Goal: Information Seeking & Learning: Check status

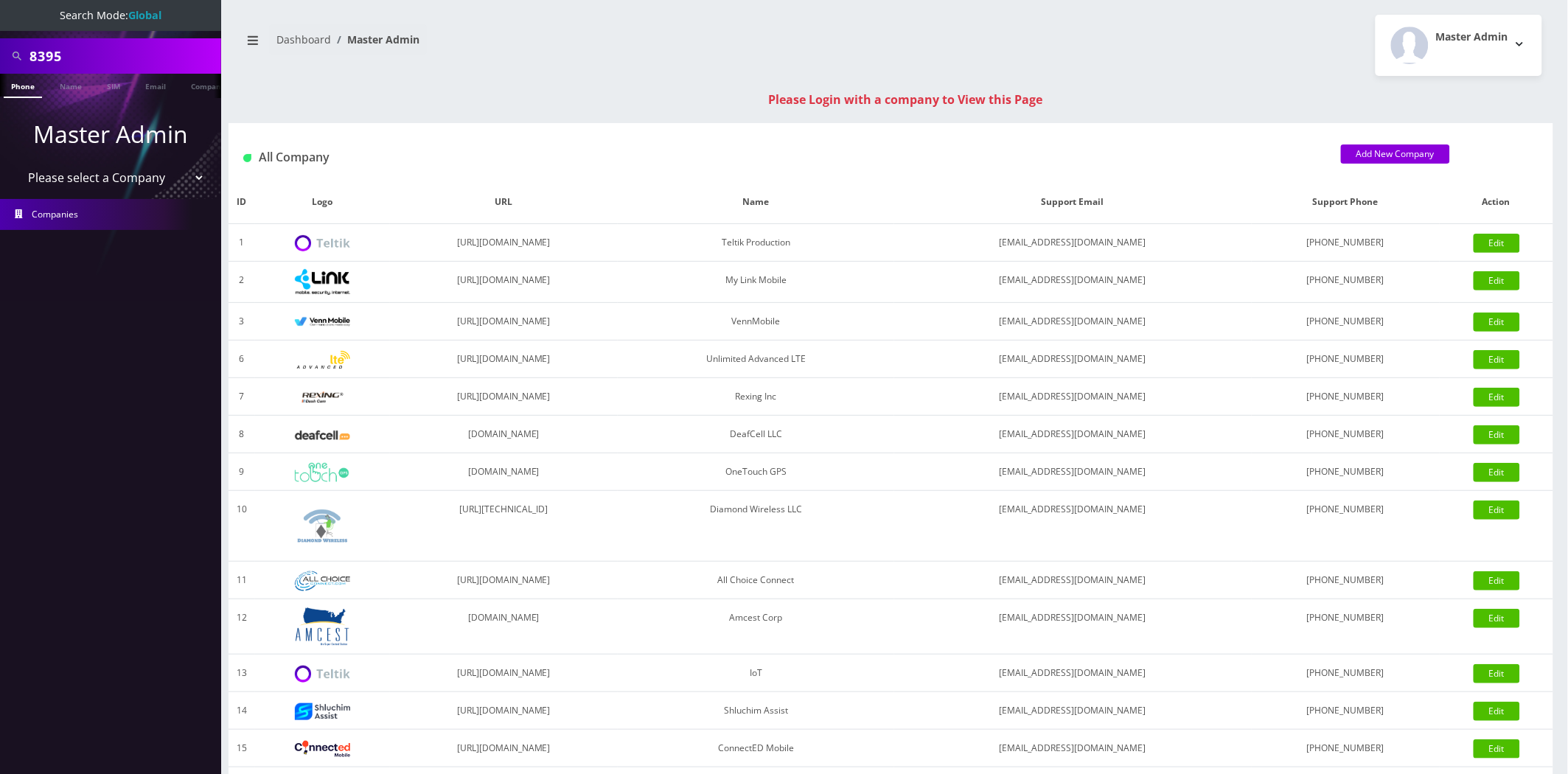
scroll to position [0, 7]
click at [100, 55] on input "8395" at bounding box center [123, 56] width 188 height 28
paste input "6659"
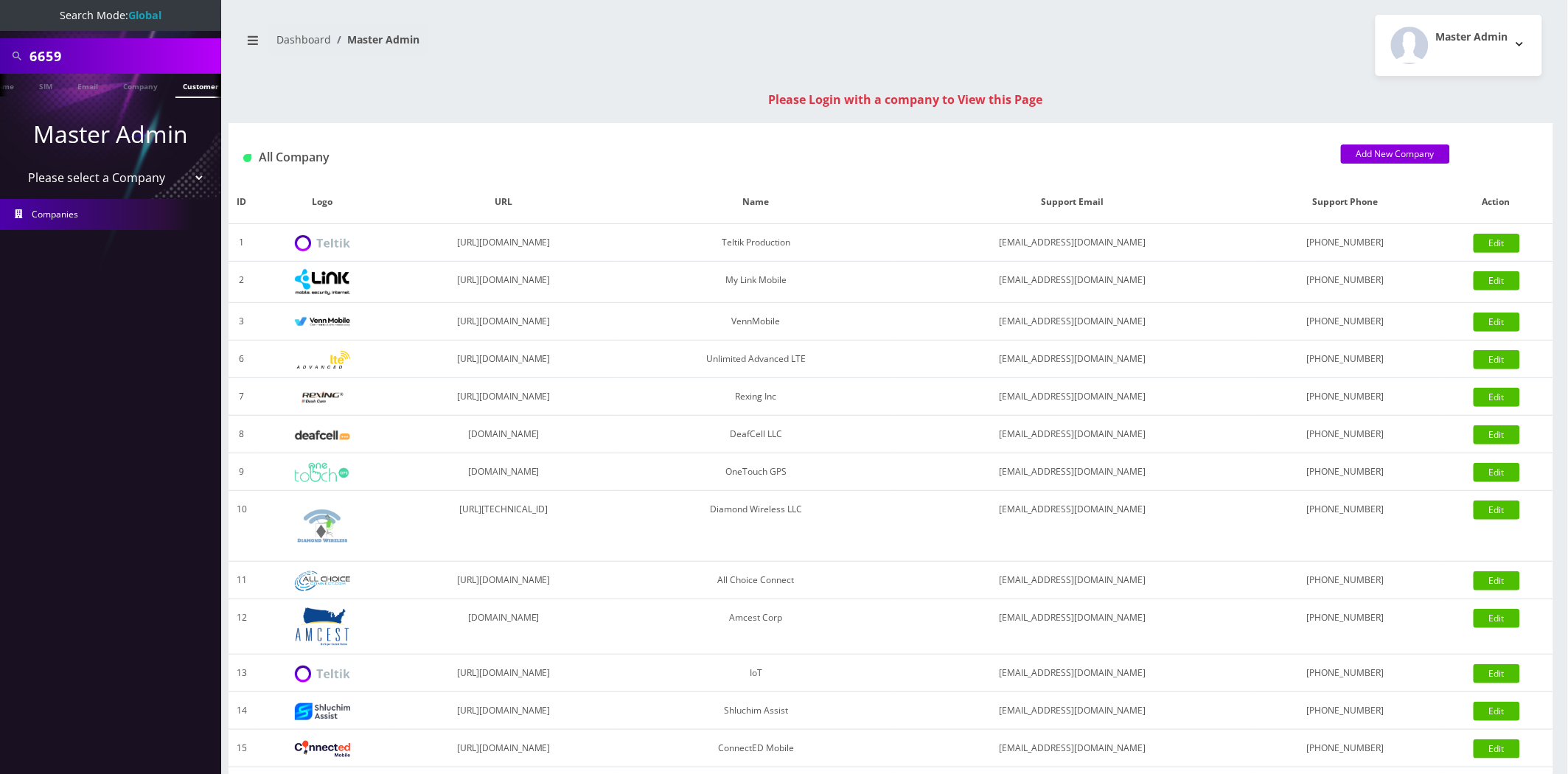
scroll to position [0, 80]
type input "6659"
click at [194, 91] on link "Customer" at bounding box center [192, 85] width 51 height 25
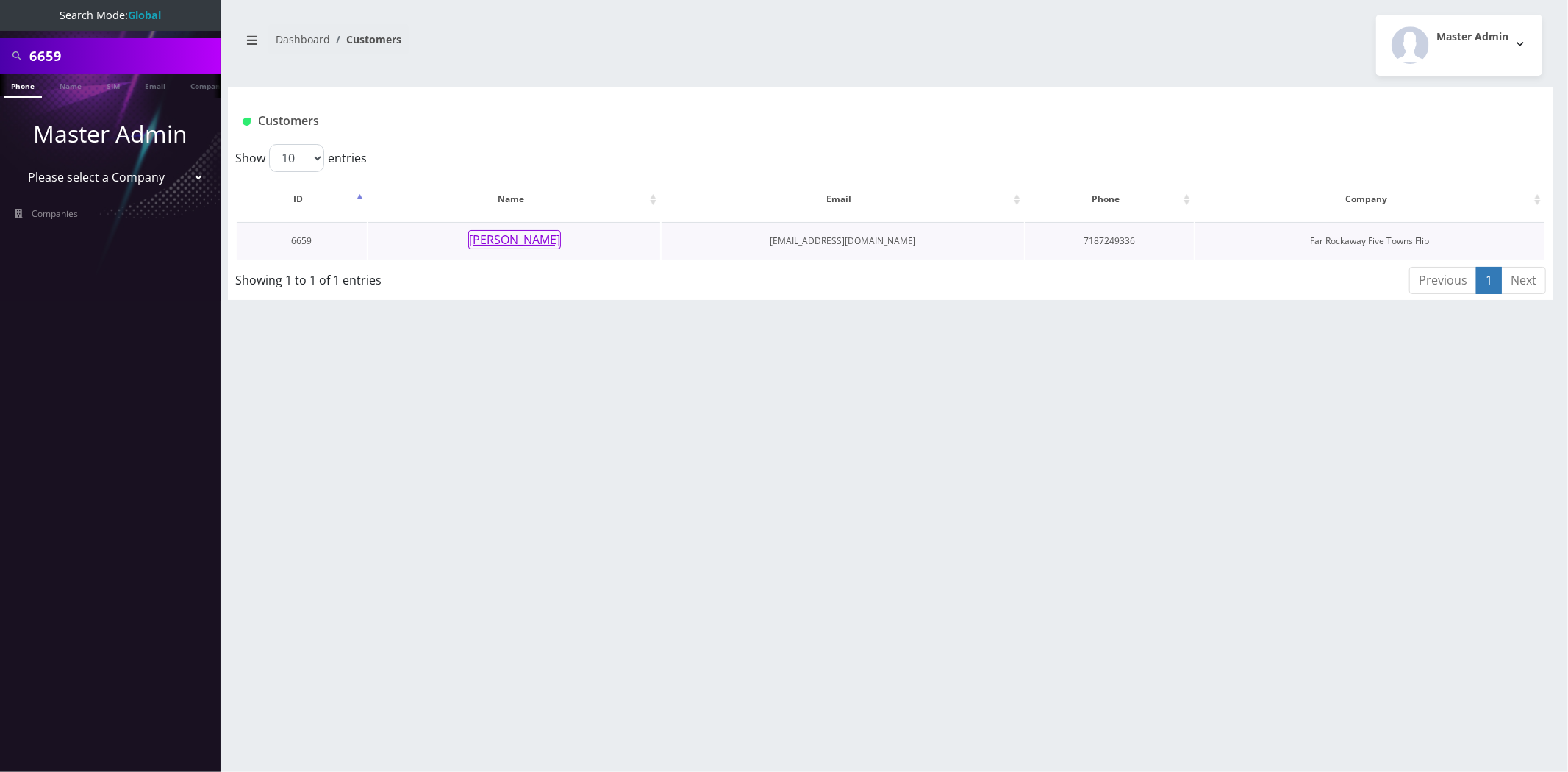
click at [543, 244] on button "ruchama brander" at bounding box center [514, 239] width 92 height 19
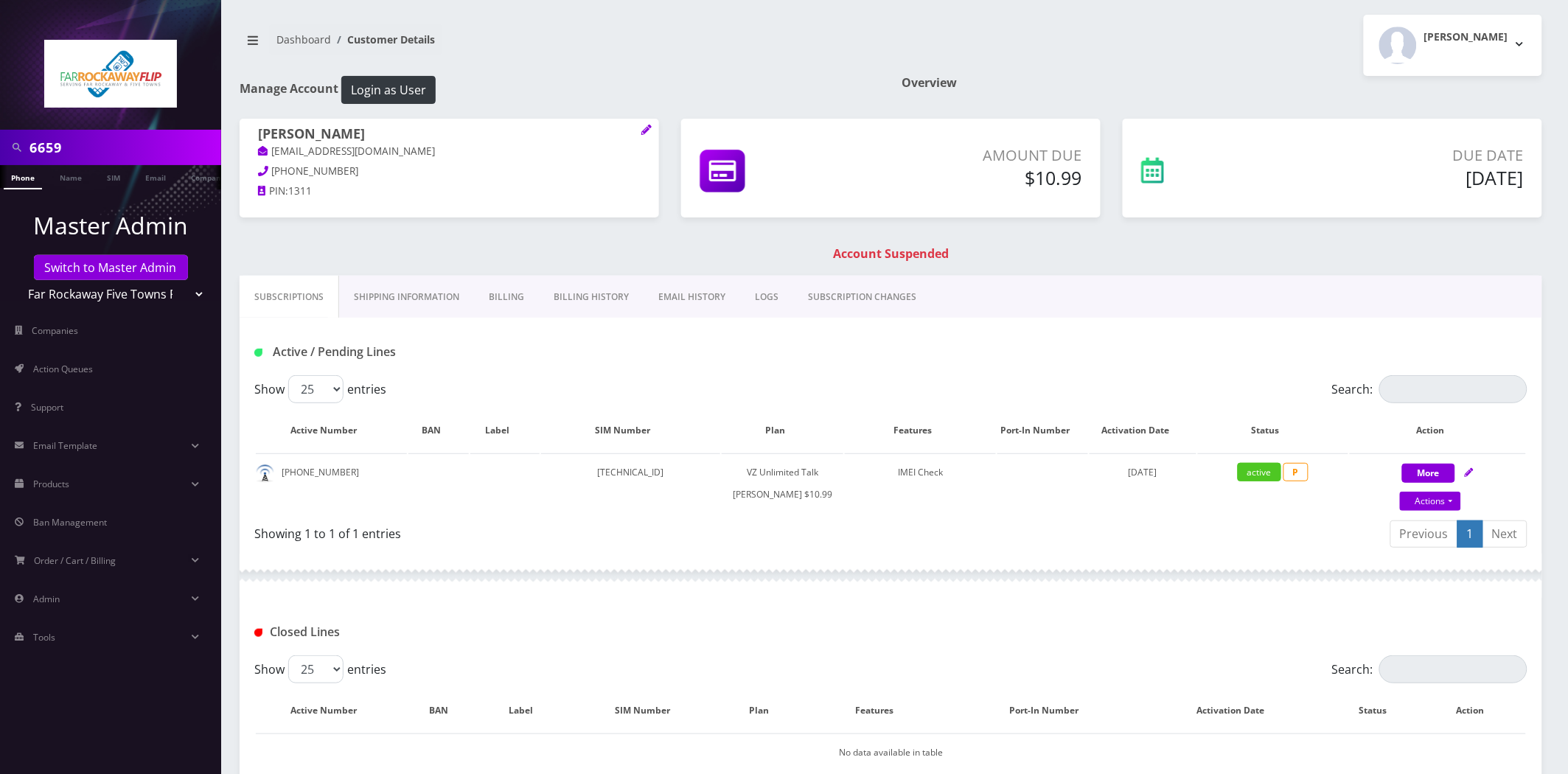
click at [564, 303] on link "Billing History" at bounding box center [591, 297] width 104 height 43
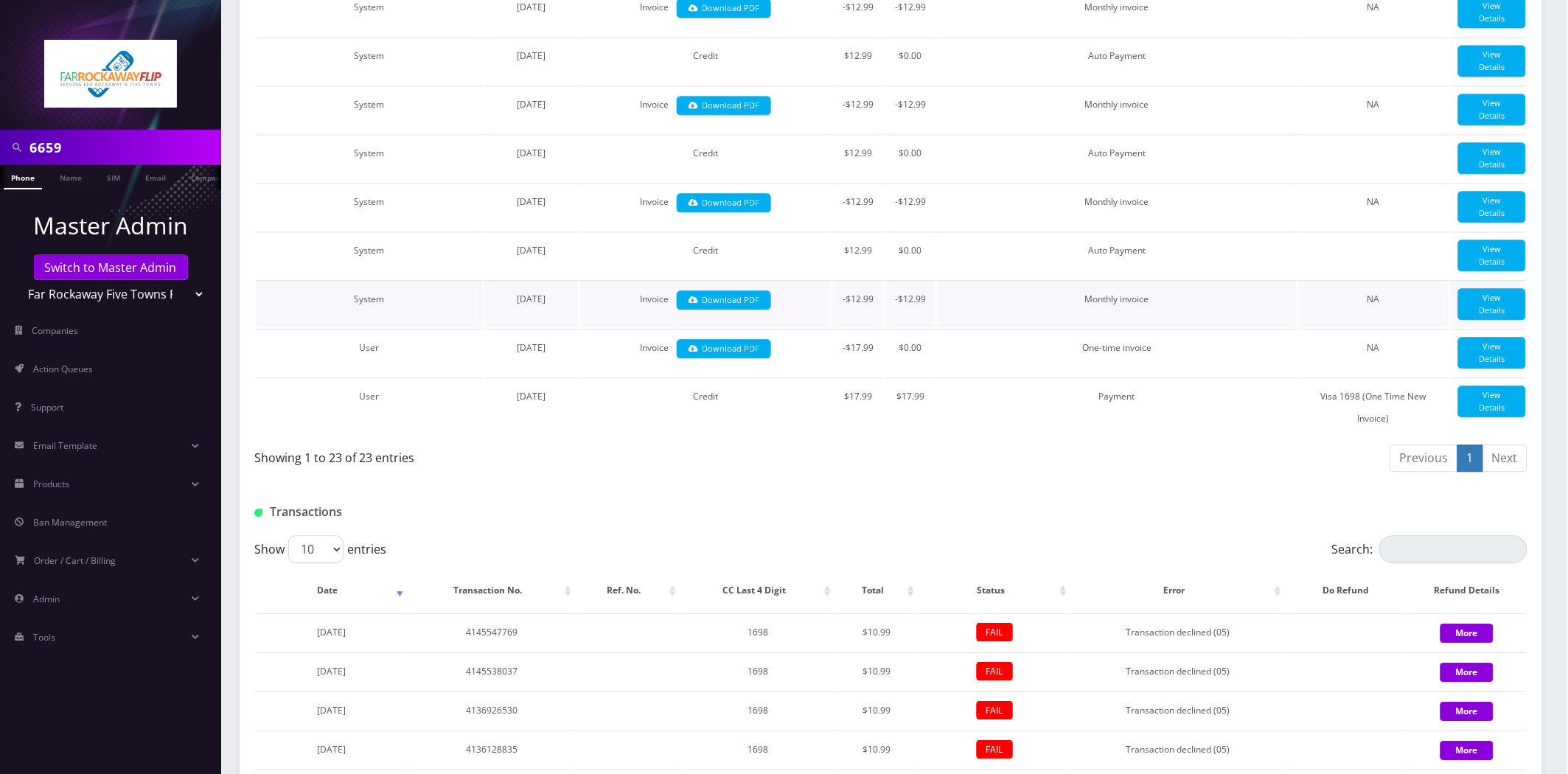
scroll to position [1637, 0]
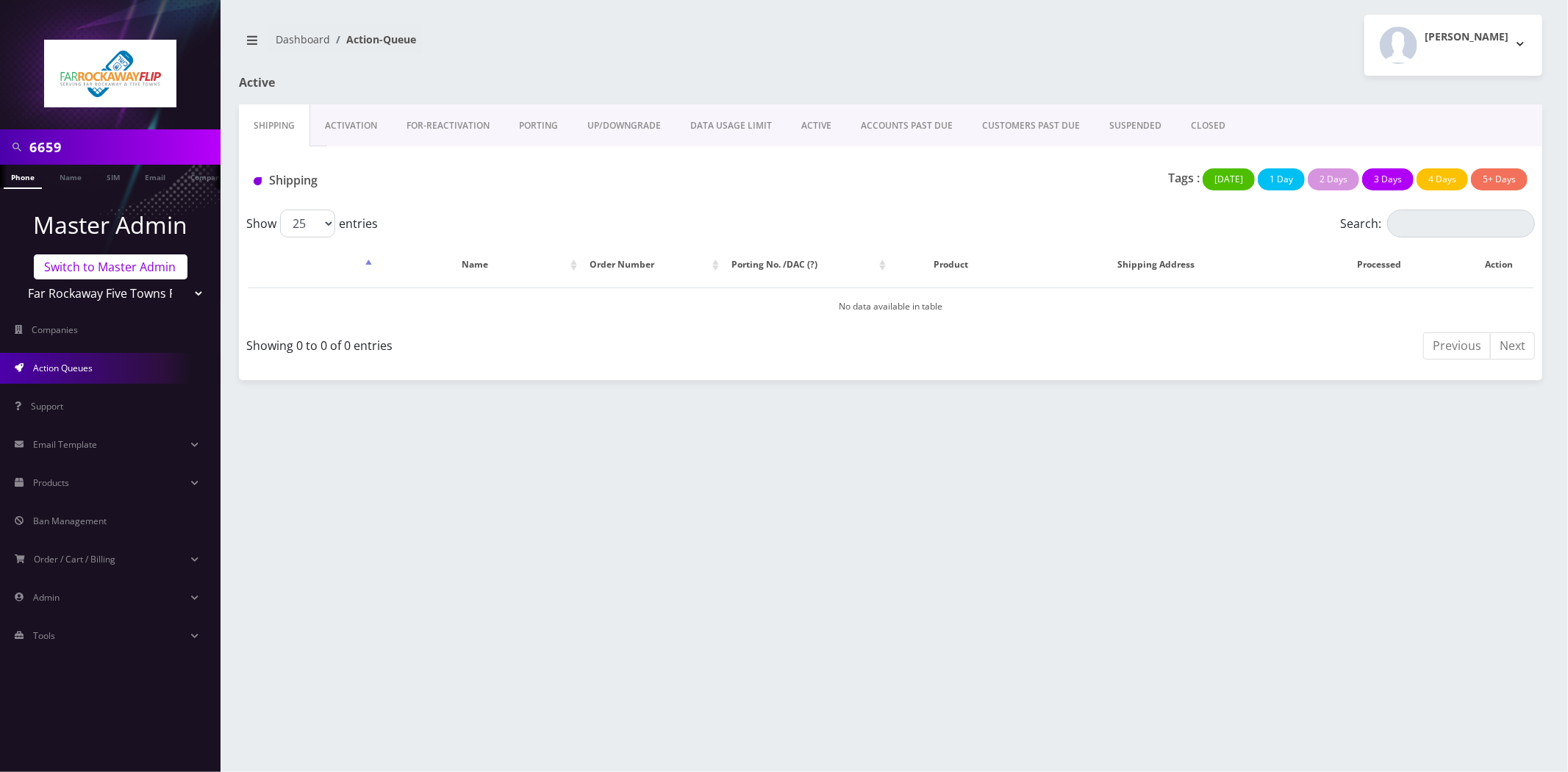
click at [130, 270] on link "Switch to Master Admin" at bounding box center [111, 266] width 154 height 25
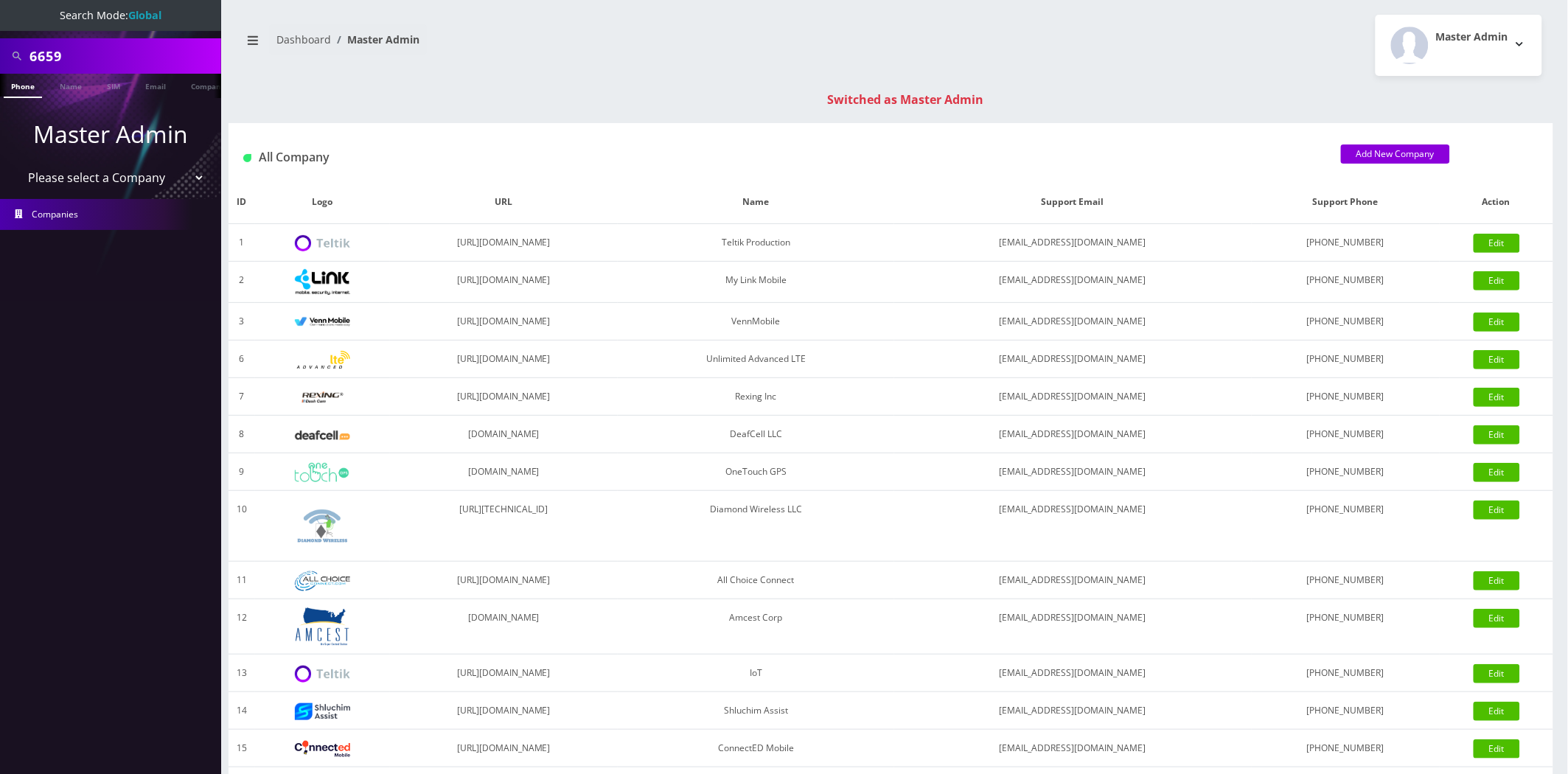
click at [76, 47] on input "6659" at bounding box center [123, 56] width 188 height 28
click at [76, 48] on input "6659" at bounding box center [123, 56] width 188 height 28
paste input "00003122"
type input "00003122"
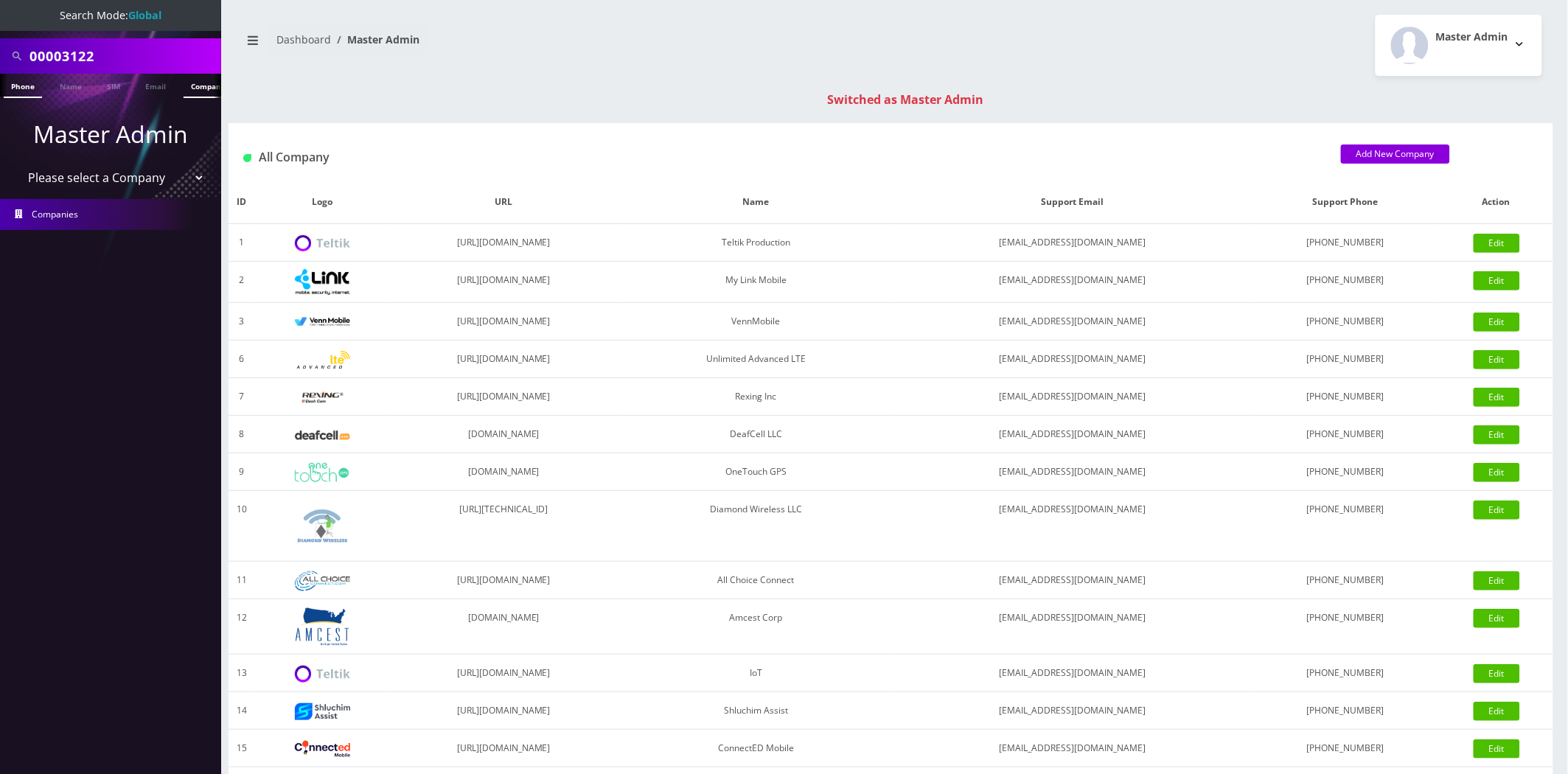
click at [189, 85] on link "Company" at bounding box center [208, 85] width 49 height 25
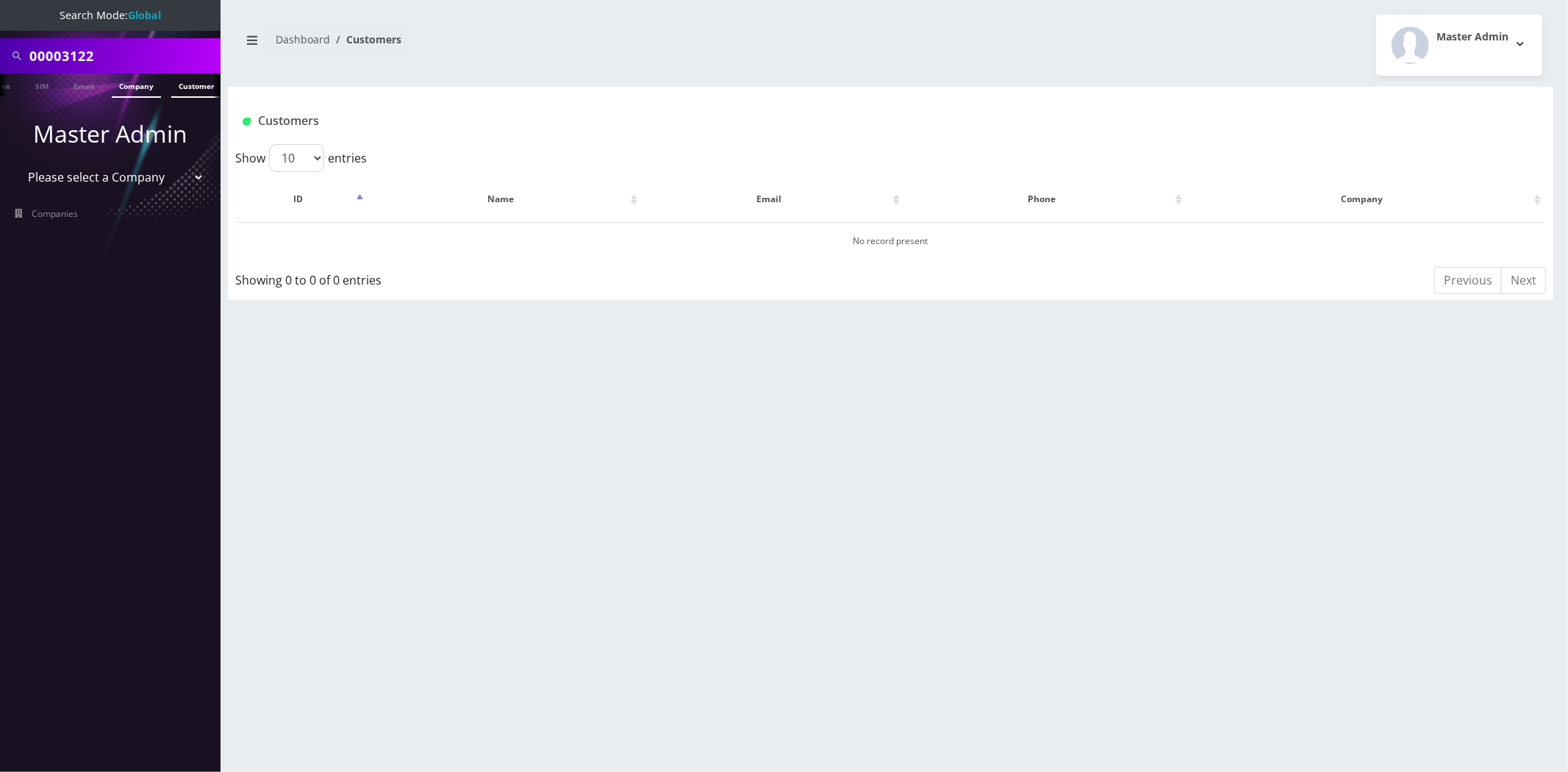
scroll to position [0, 79]
click at [188, 89] on link "Customer" at bounding box center [192, 85] width 51 height 25
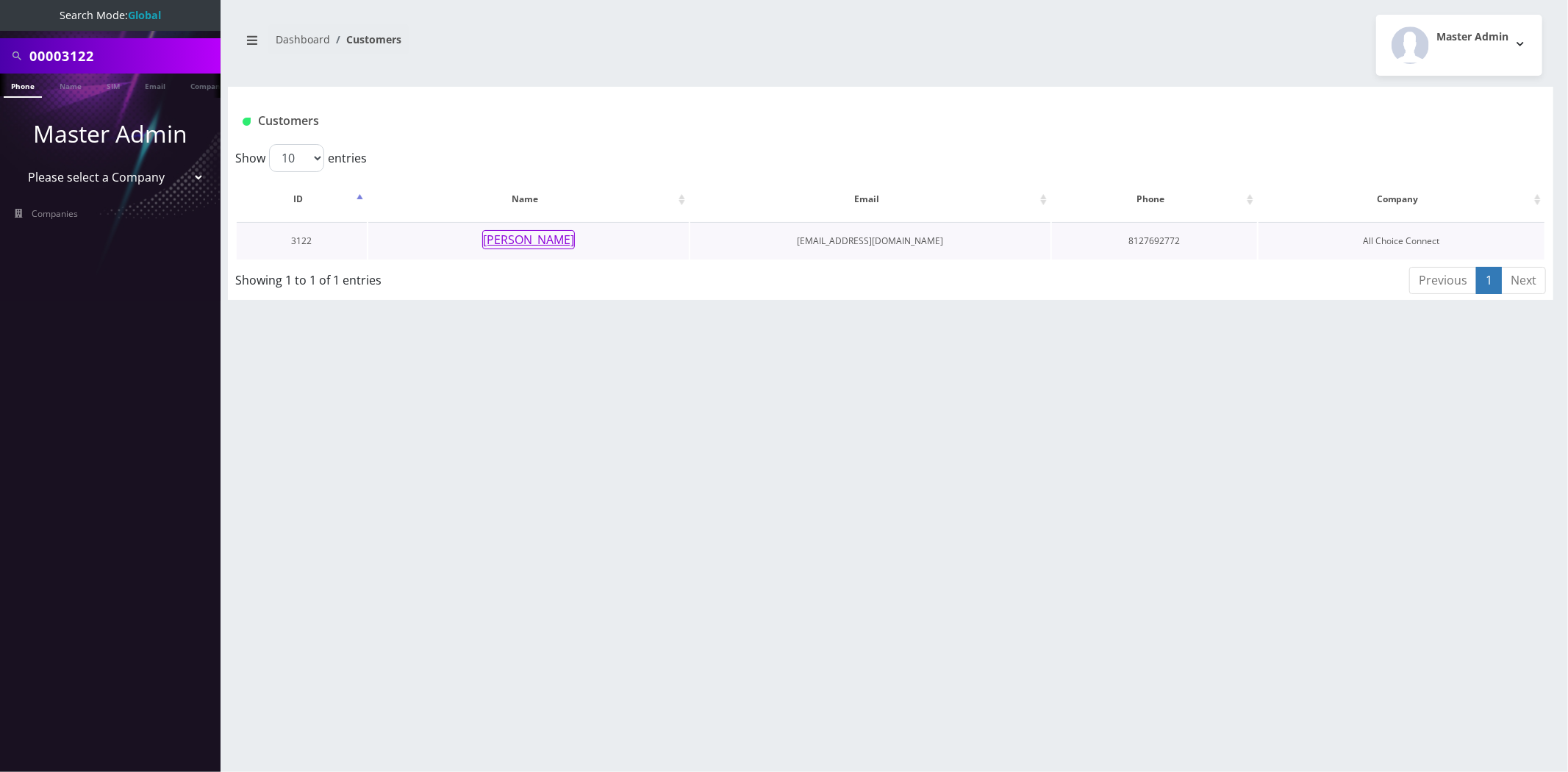
click at [515, 238] on button "Lana Greemore" at bounding box center [528, 239] width 92 height 19
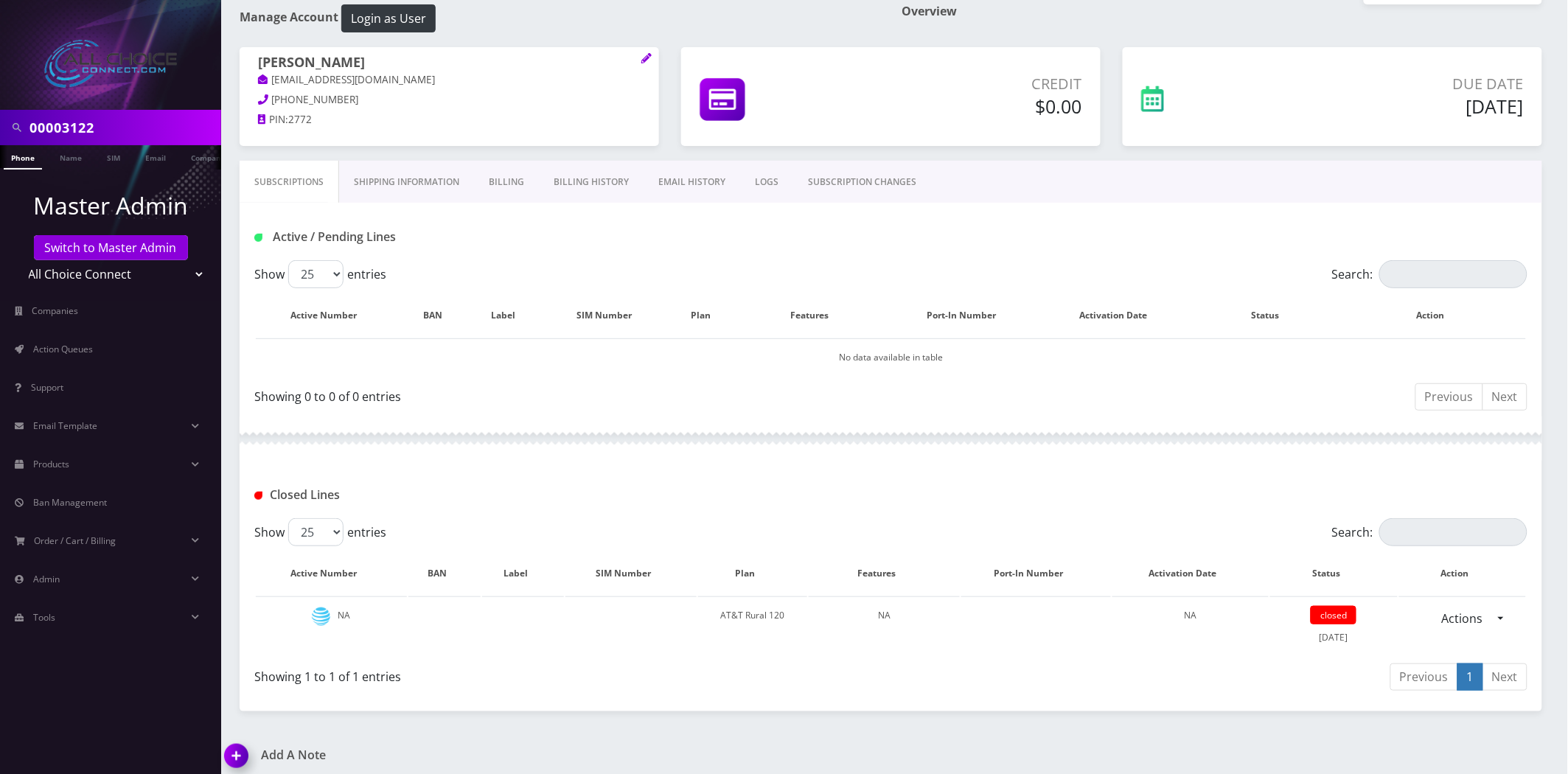
scroll to position [77, 0]
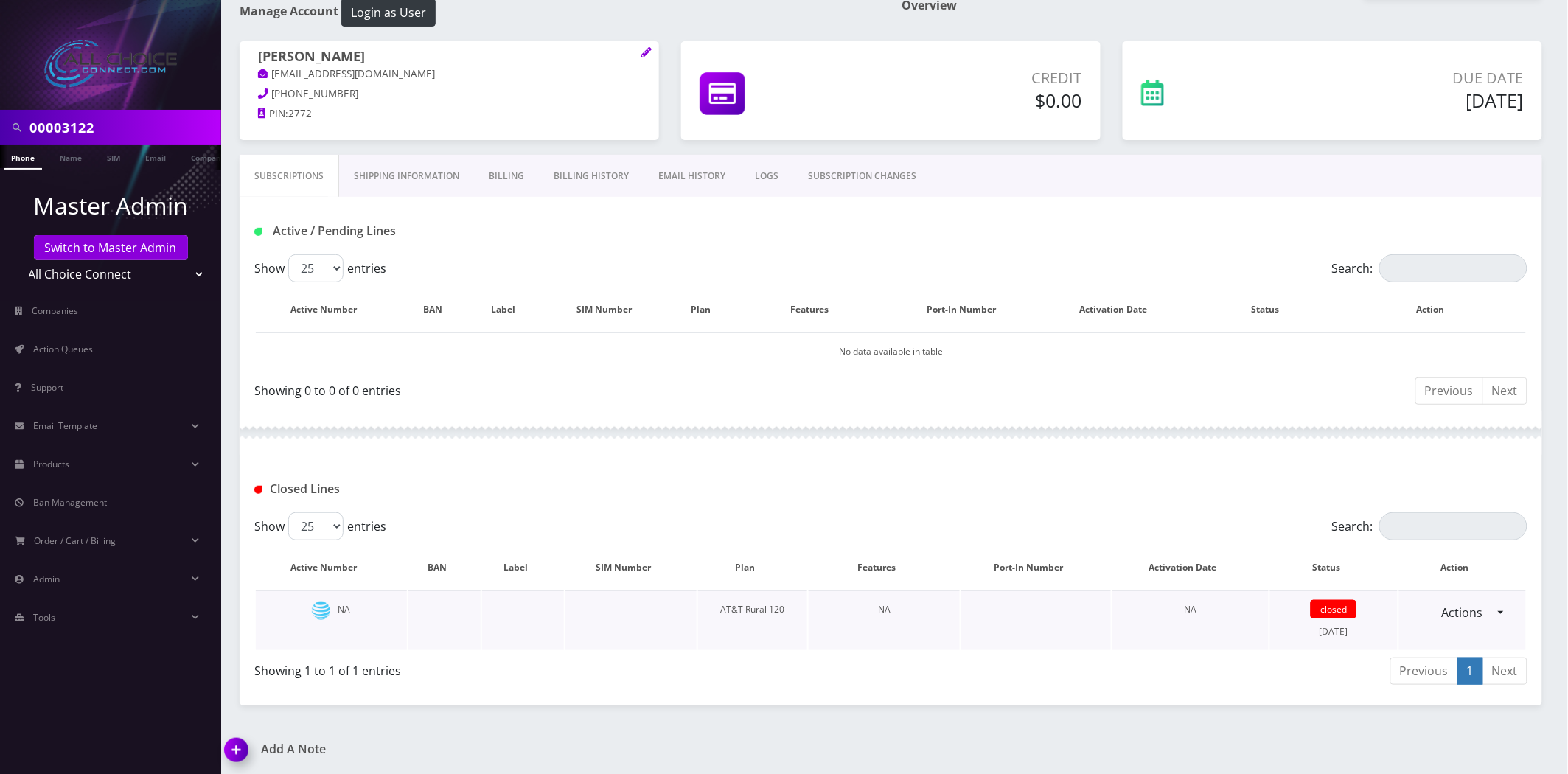
click at [1499, 603] on div "Actions Reopen" at bounding box center [1463, 612] width 126 height 28
click at [1498, 608] on div "Actions Reopen" at bounding box center [1463, 612] width 126 height 28
click at [1486, 608] on link "Actions" at bounding box center [1463, 612] width 60 height 28
click at [948, 678] on div "Previous 1 Next" at bounding box center [1210, 673] width 637 height 35
click at [104, 126] on input "00003122" at bounding box center [123, 127] width 188 height 28
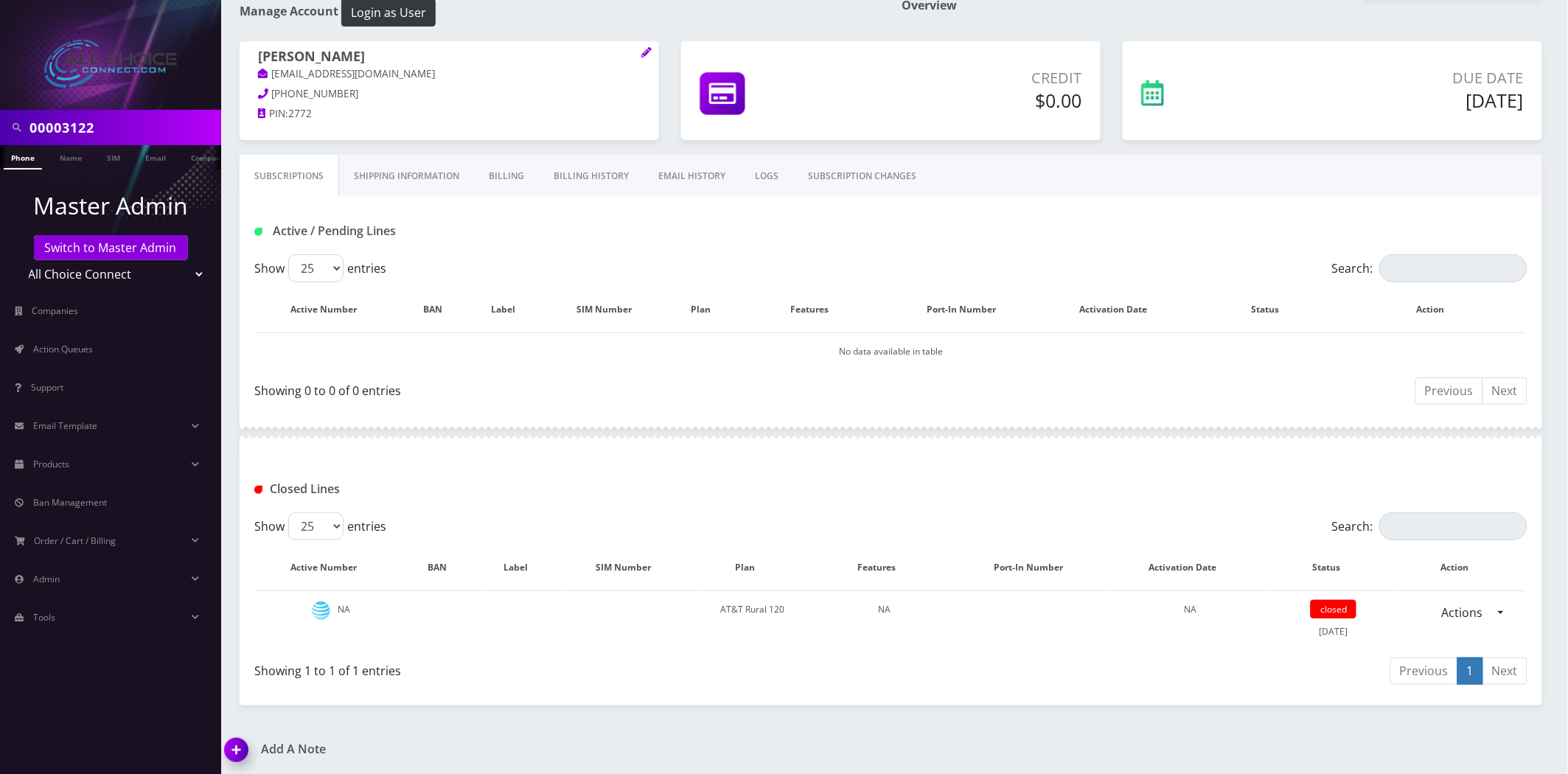
click at [104, 126] on input "00003122" at bounding box center [123, 127] width 188 height 28
click at [108, 159] on link "SIM" at bounding box center [114, 157] width 28 height 25
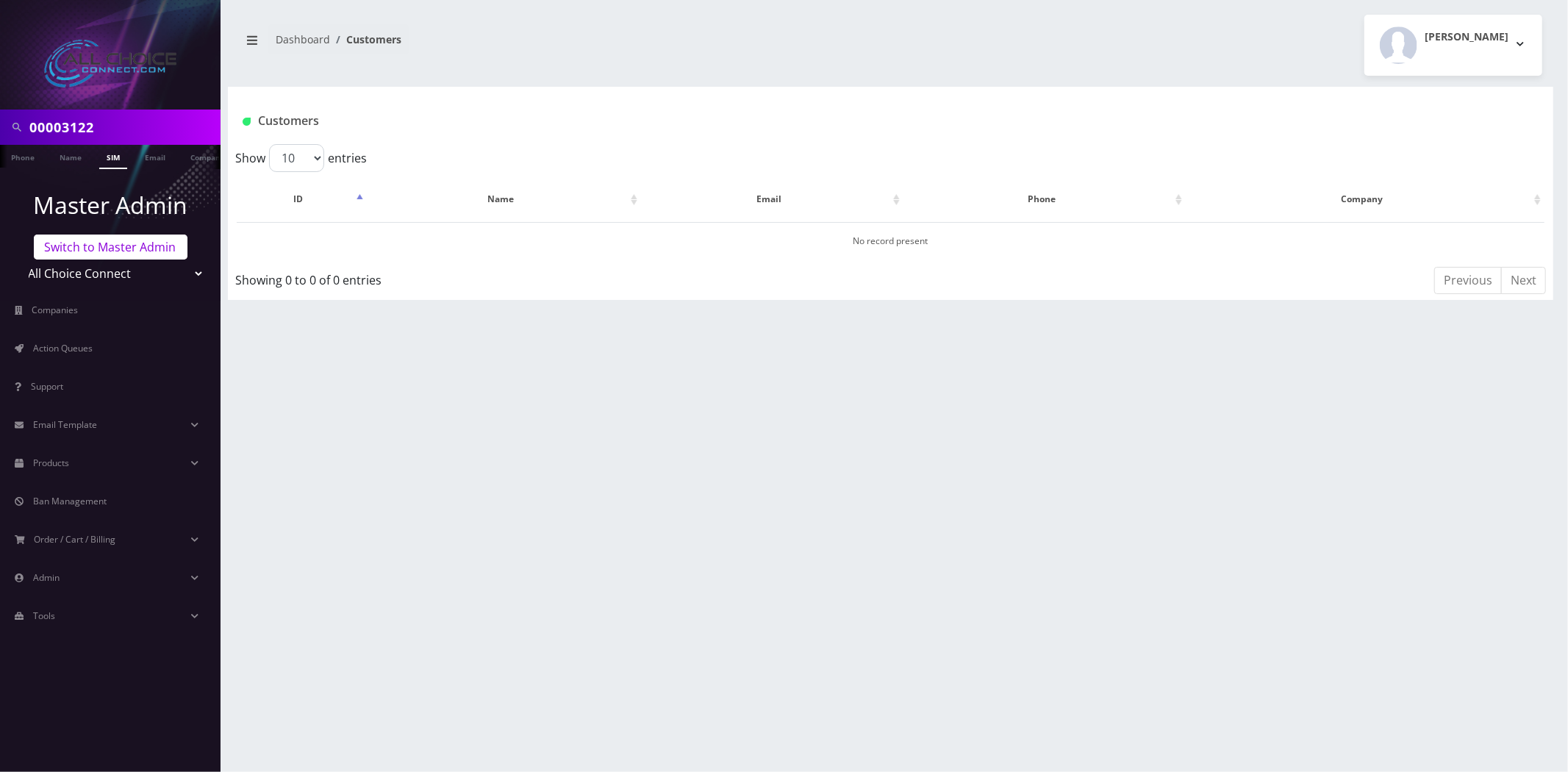
click at [122, 241] on link "Switch to Master Admin" at bounding box center [111, 247] width 154 height 25
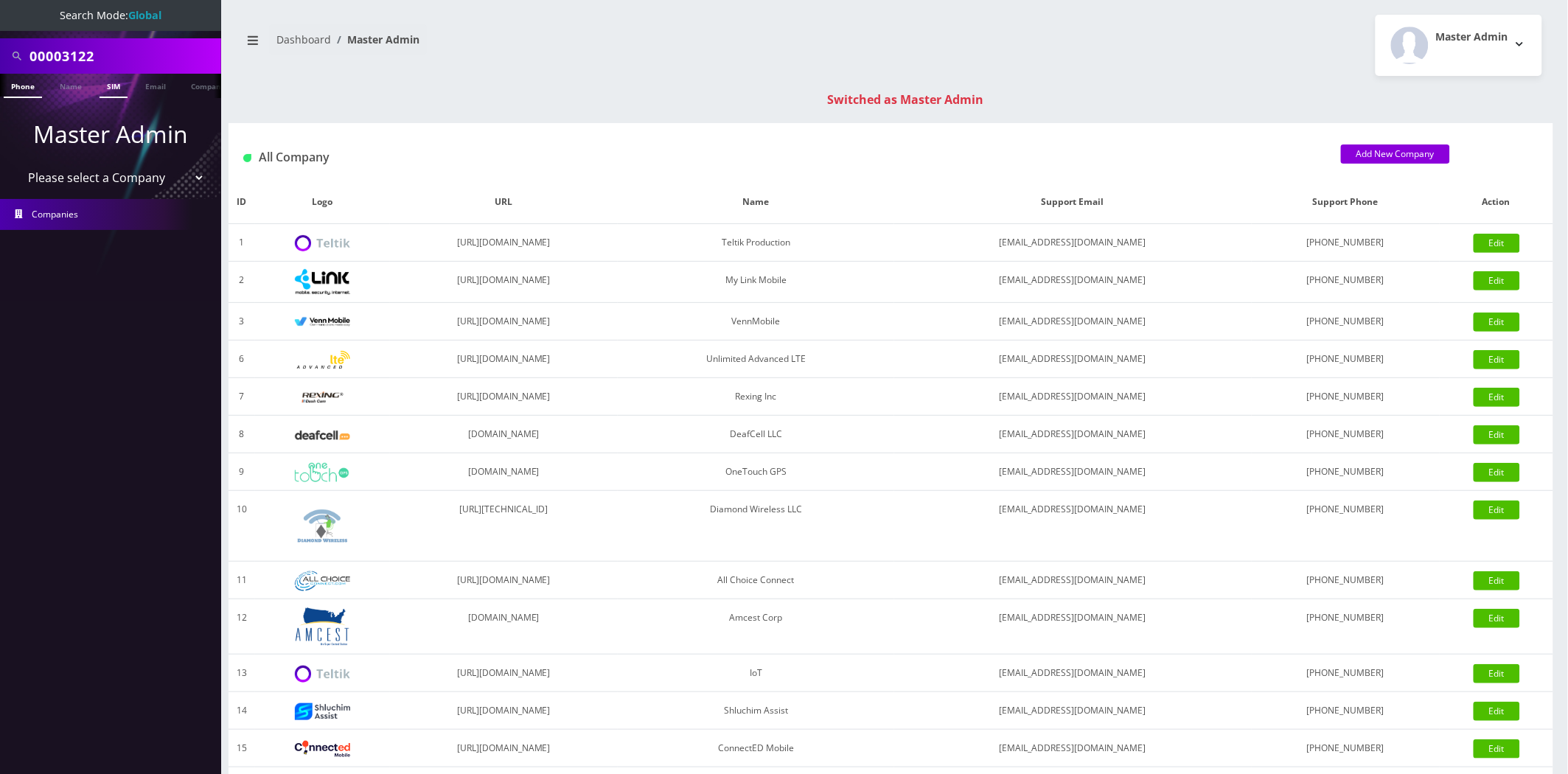
click at [111, 93] on link "SIM" at bounding box center [114, 85] width 28 height 25
click at [77, 51] on input "00003122" at bounding box center [123, 56] width 188 height 28
type input "seq"
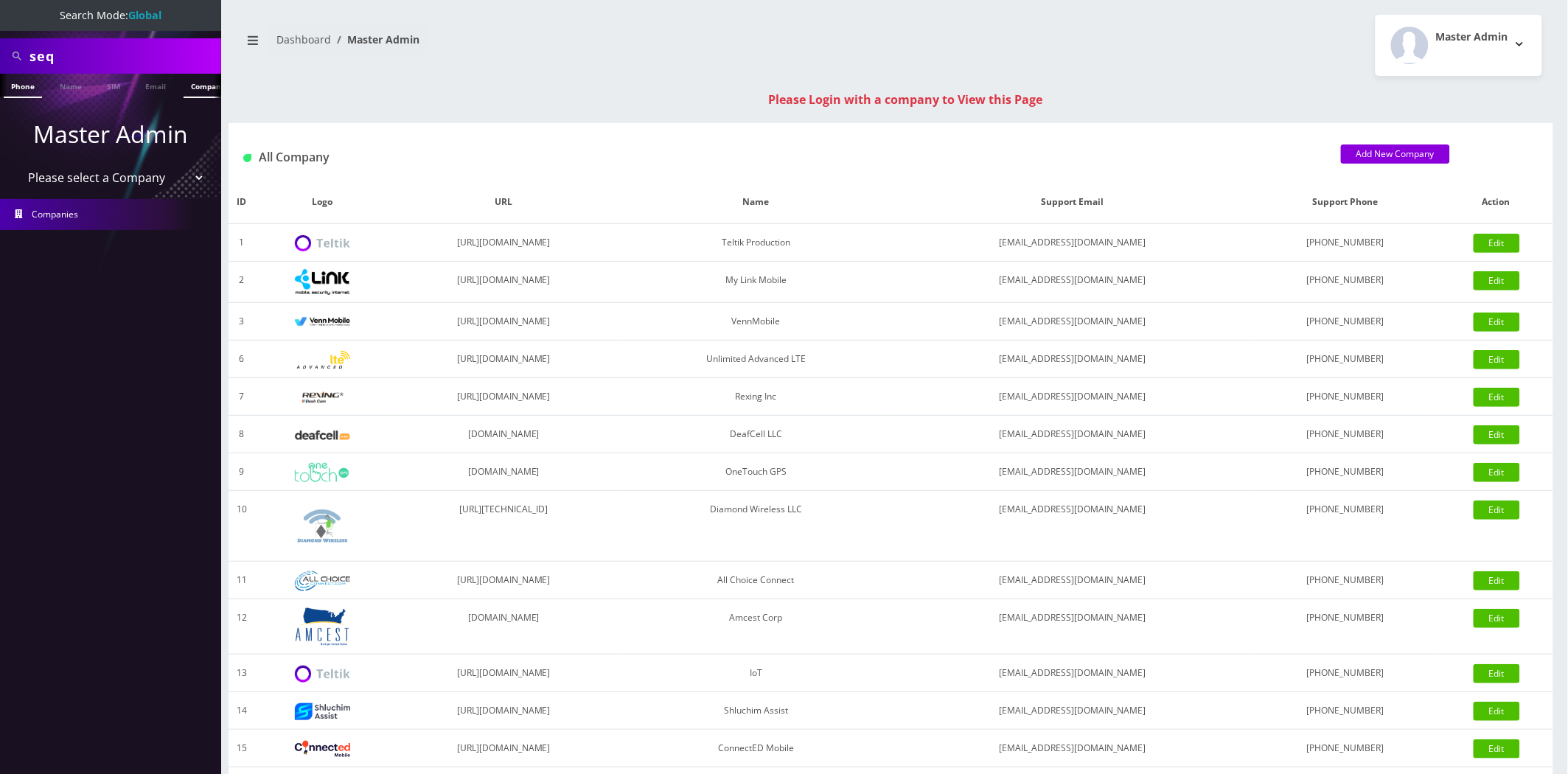
click at [194, 89] on link "Company" at bounding box center [208, 85] width 49 height 25
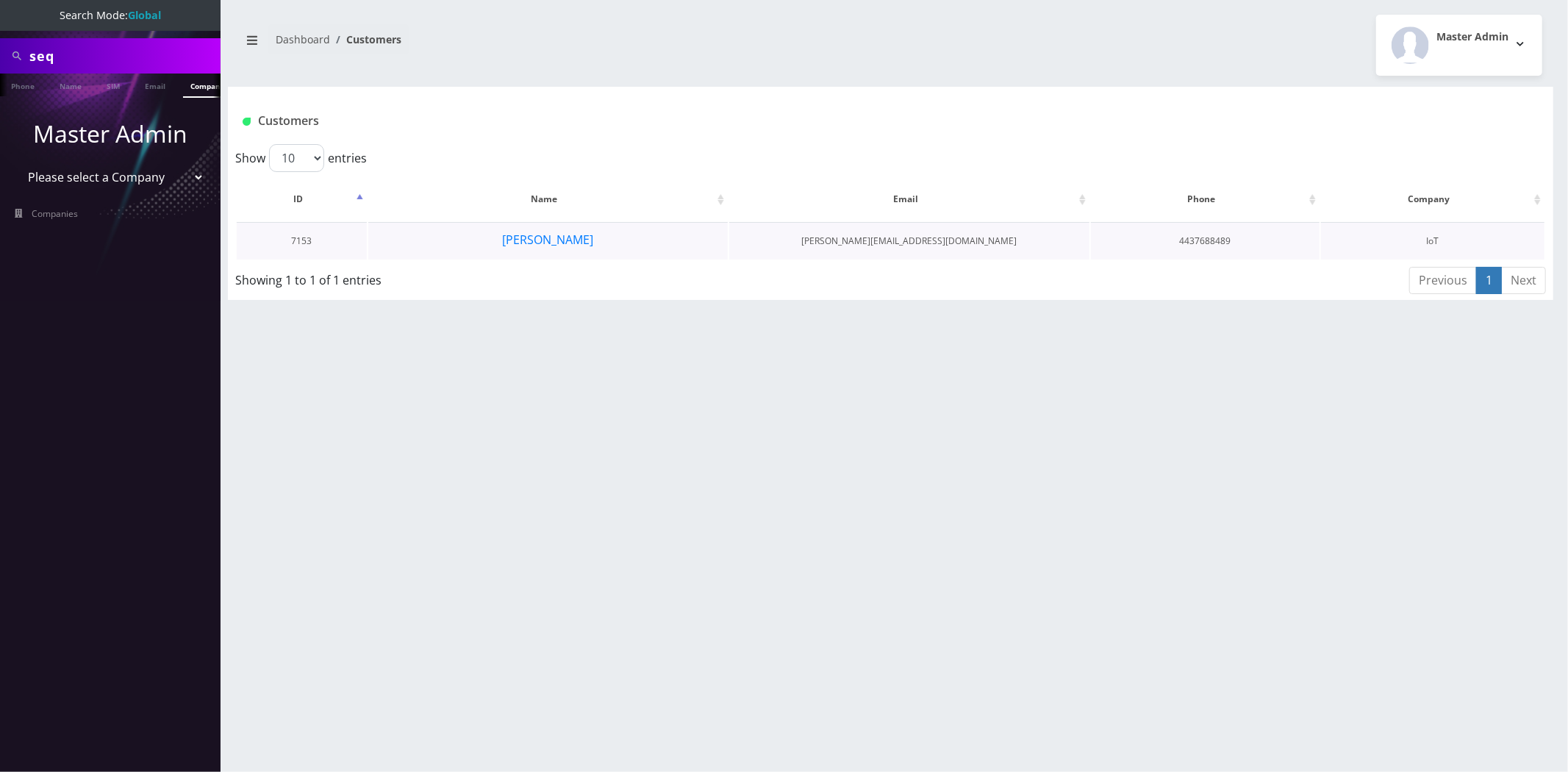
scroll to position [0, 7]
click at [523, 250] on td "ryan rosendorff" at bounding box center [547, 240] width 359 height 37
click at [533, 241] on button "[PERSON_NAME]" at bounding box center [547, 239] width 92 height 19
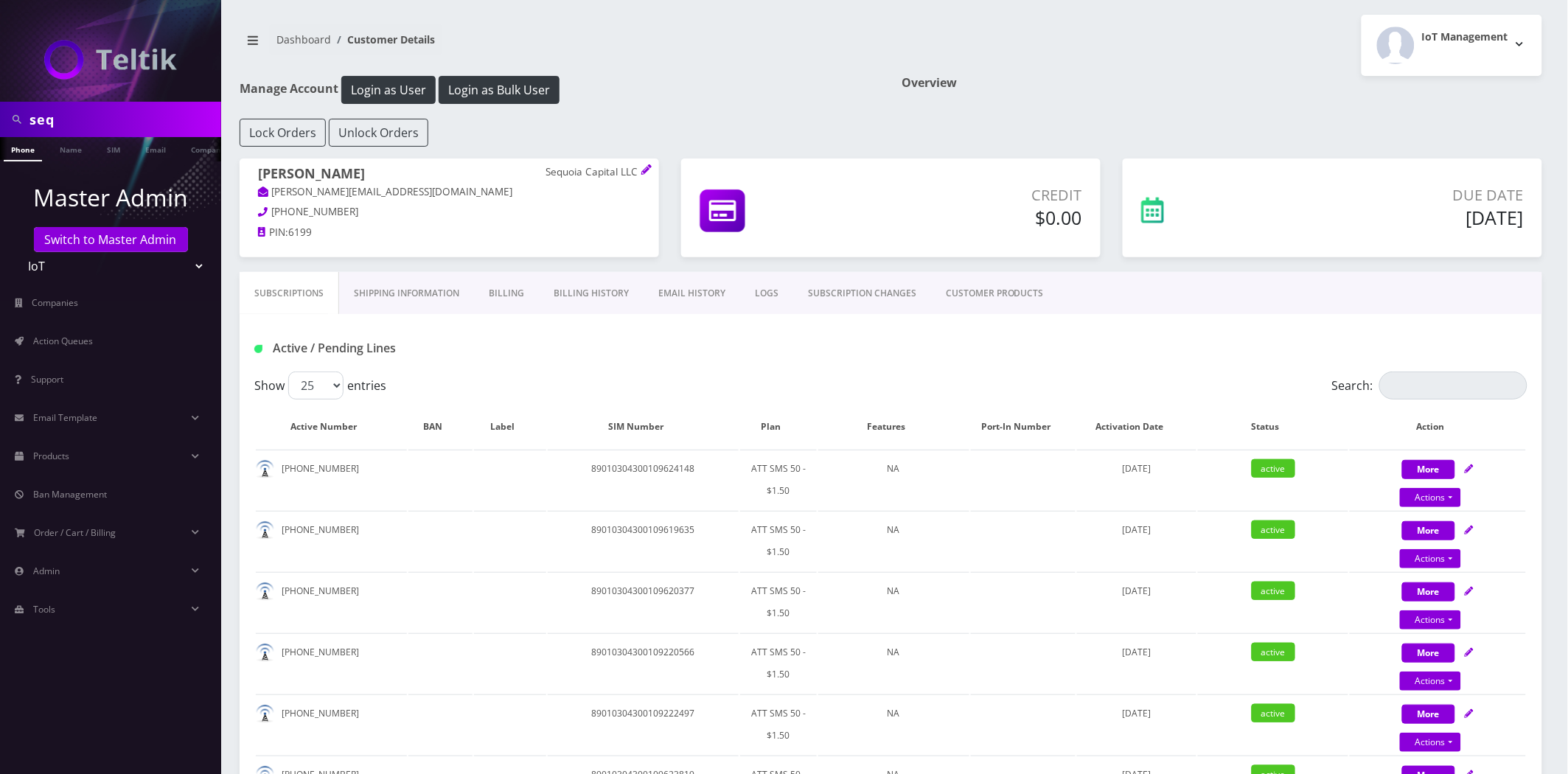
click at [786, 423] on th "Plan" at bounding box center [779, 426] width 77 height 43
drag, startPoint x: 185, startPoint y: 140, endPoint x: 151, endPoint y: 114, distance: 42.8
click at [182, 138] on link "Company" at bounding box center [201, 148] width 49 height 23
click at [150, 114] on input "seq" at bounding box center [123, 119] width 188 height 28
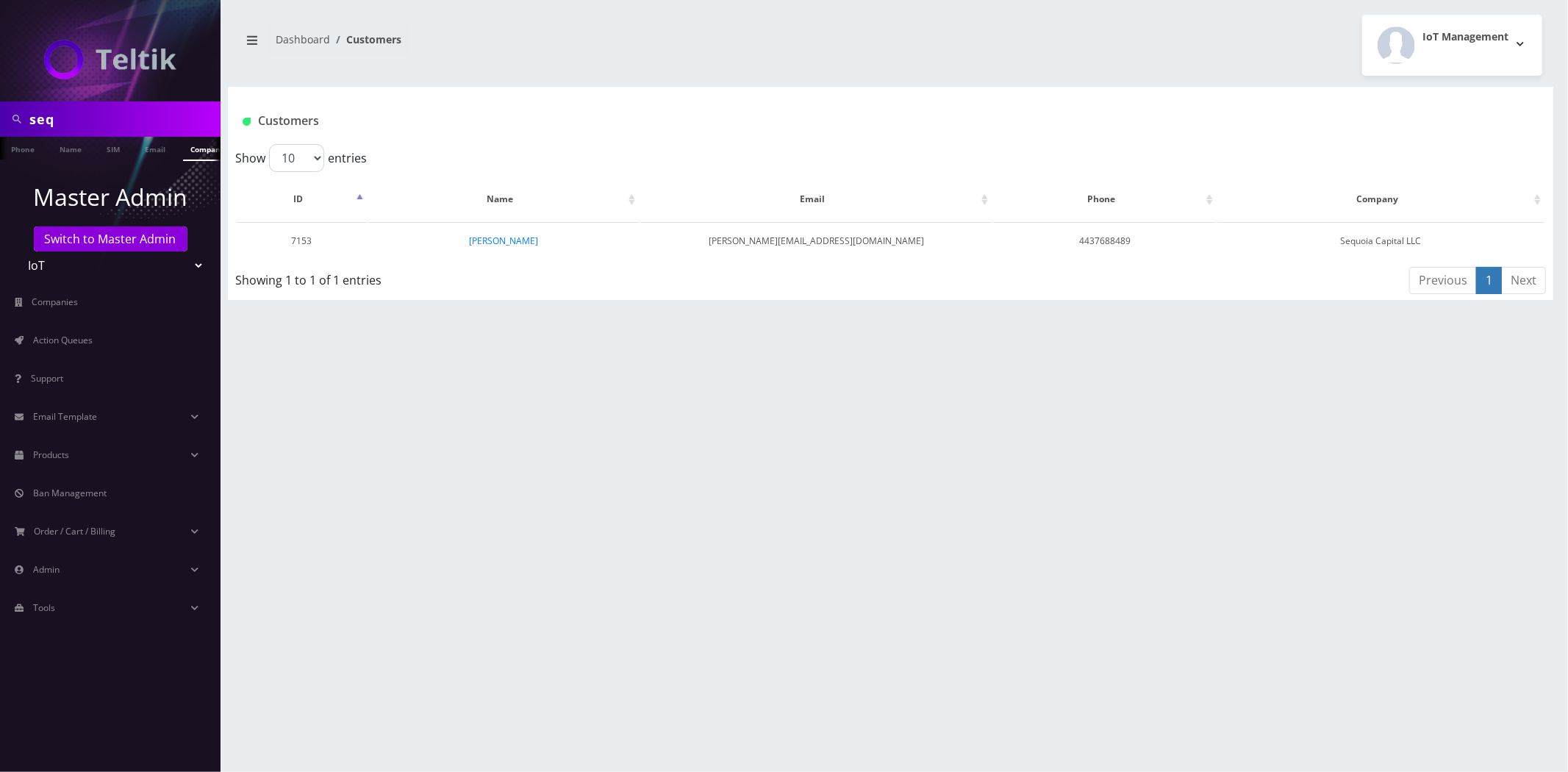
click at [135, 120] on input "seq" at bounding box center [122, 119] width 187 height 28
type input "helios"
click at [83, 147] on link "Name" at bounding box center [70, 149] width 37 height 25
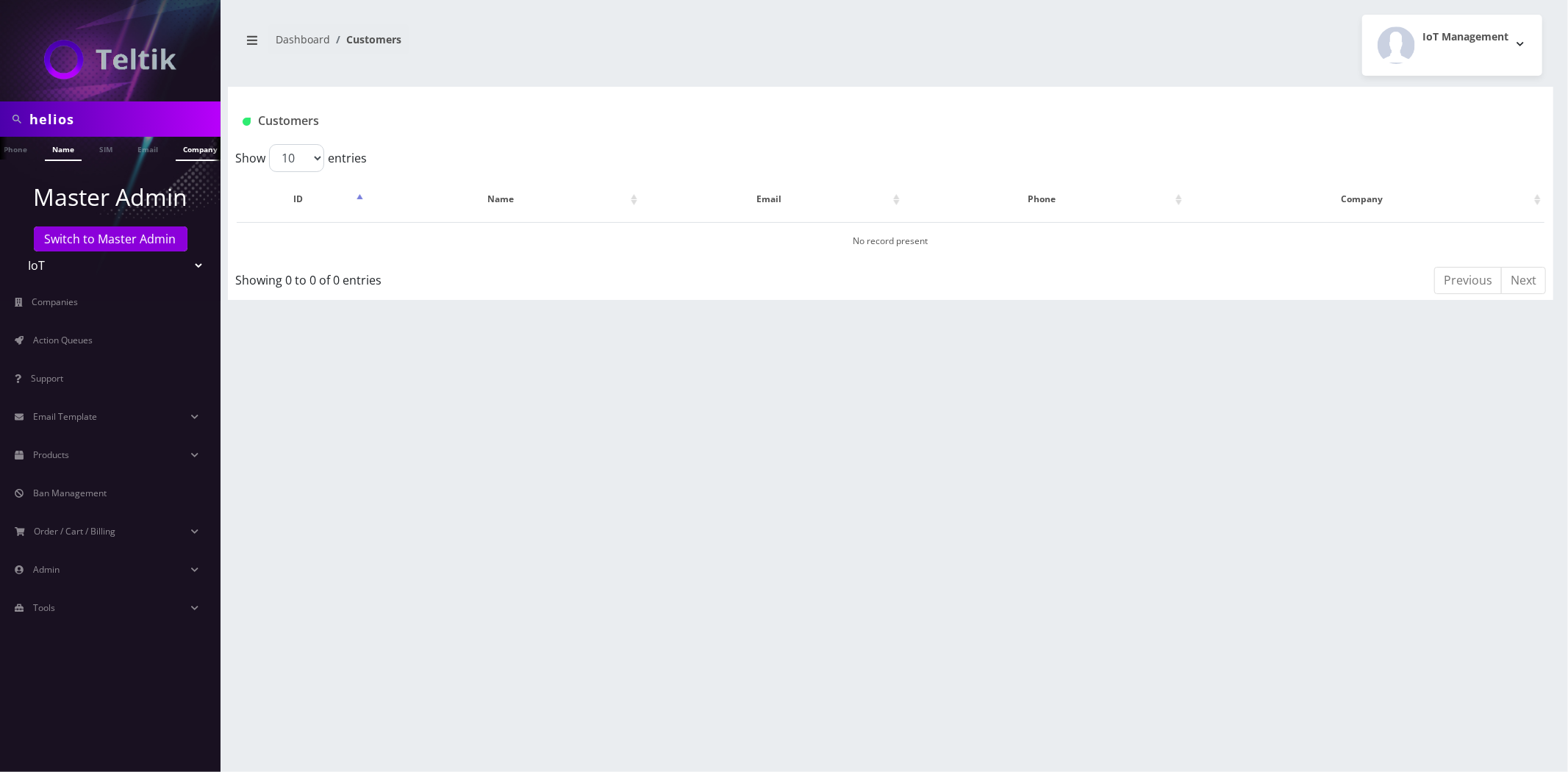
scroll to position [0, 29]
click at [201, 154] on link "Company" at bounding box center [179, 149] width 49 height 25
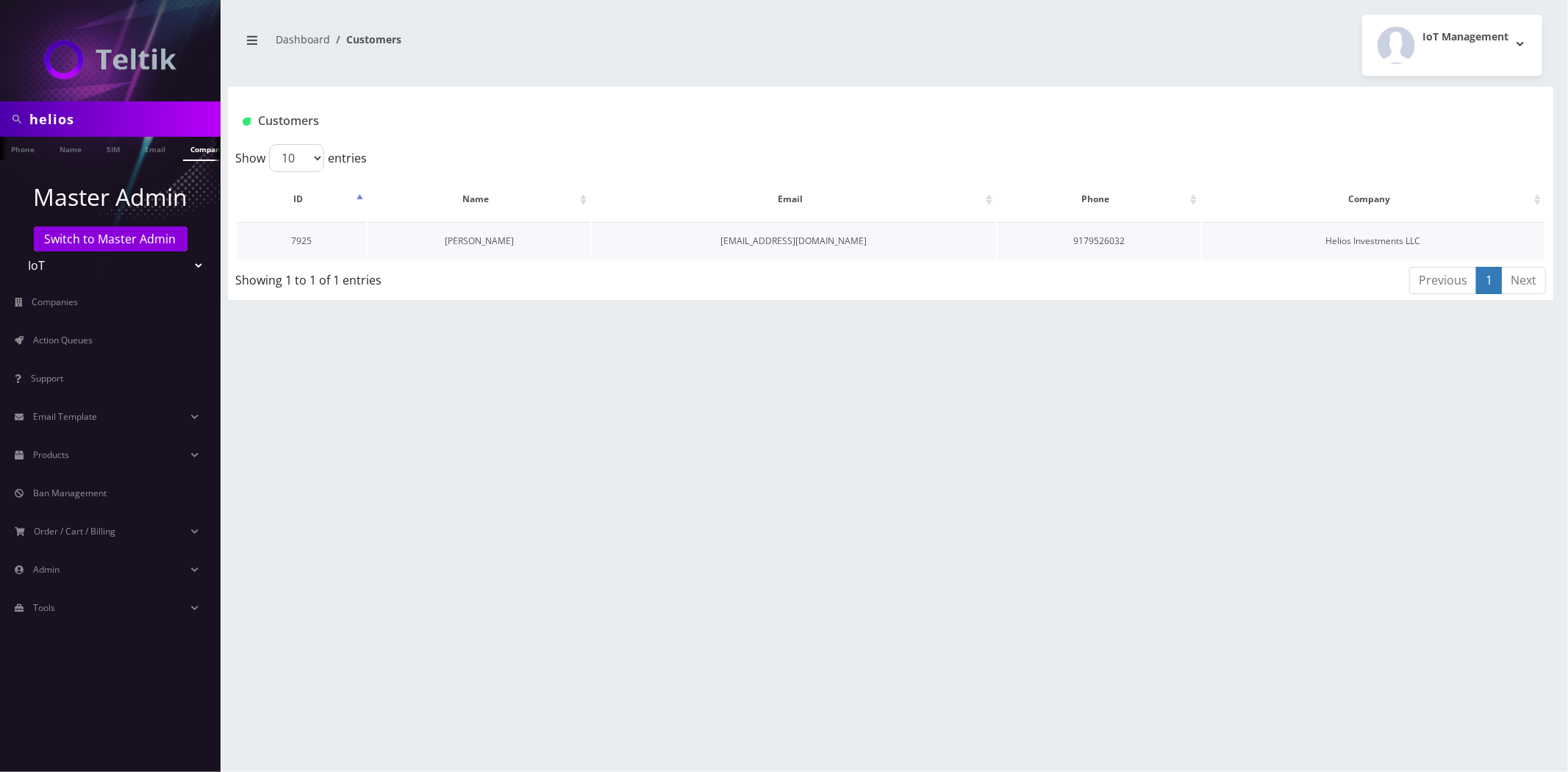
click at [498, 239] on link "[PERSON_NAME]" at bounding box center [480, 241] width 69 height 13
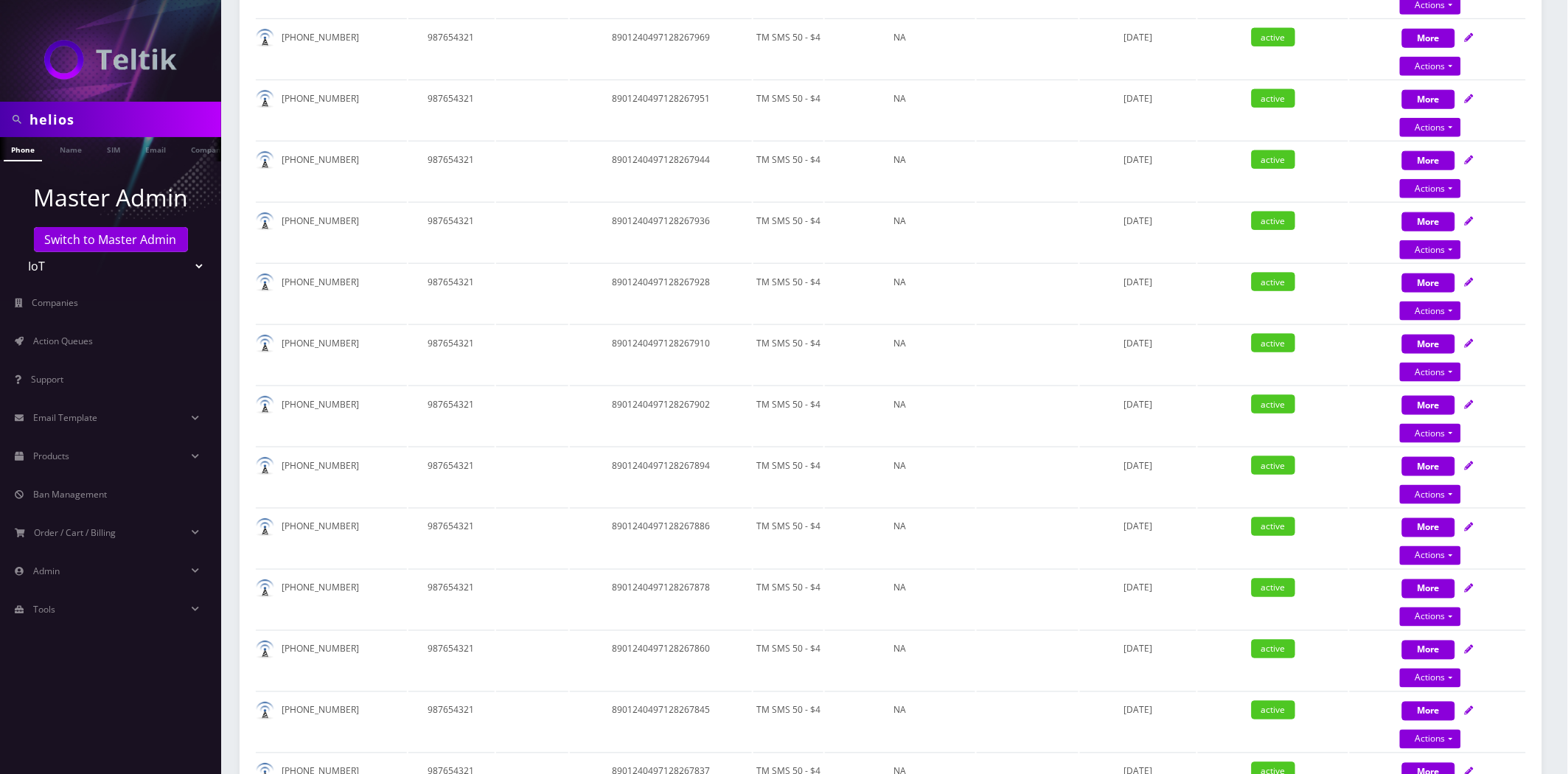
scroll to position [16, 0]
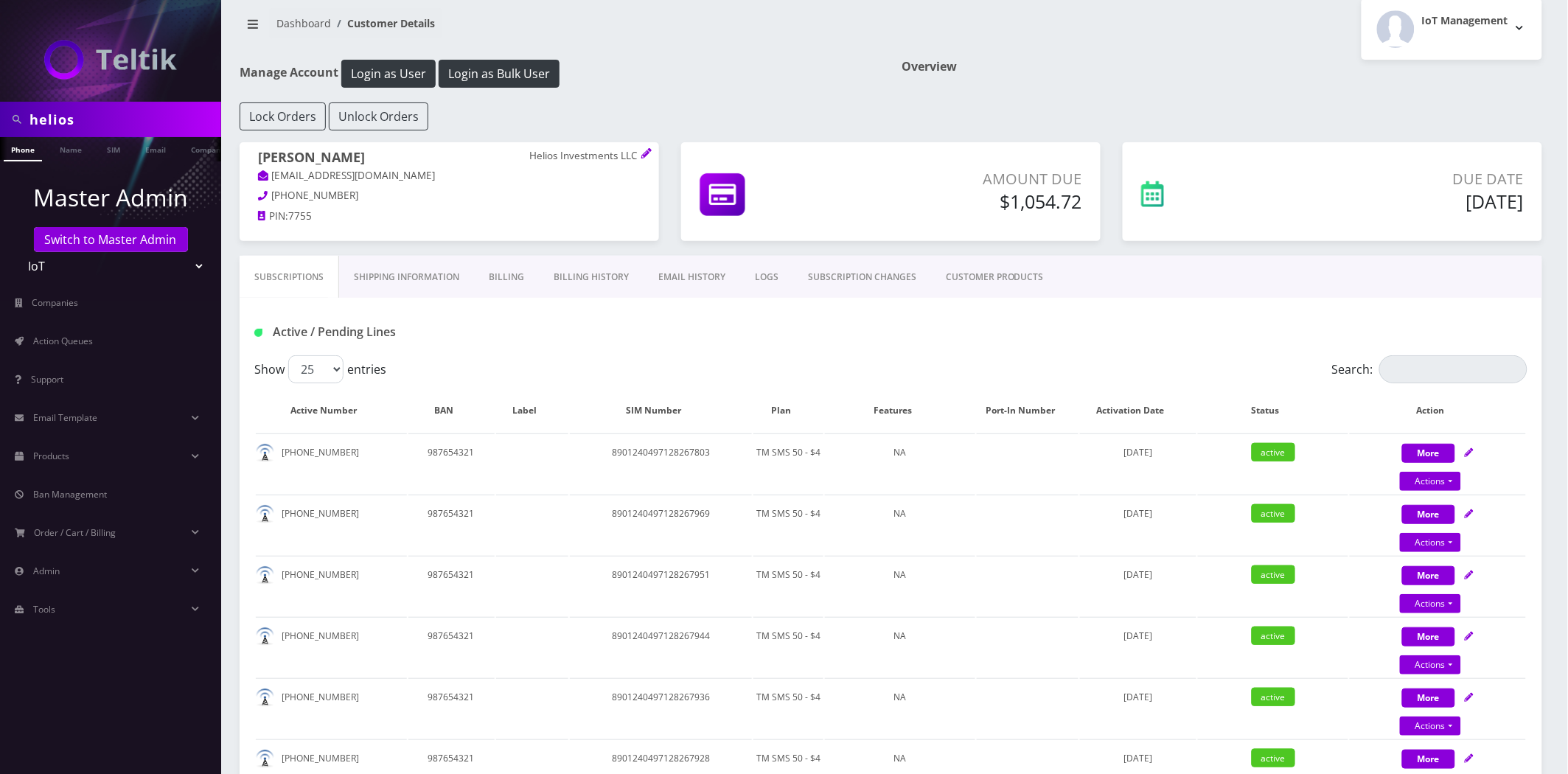
click at [615, 281] on link "Billing History" at bounding box center [591, 277] width 104 height 43
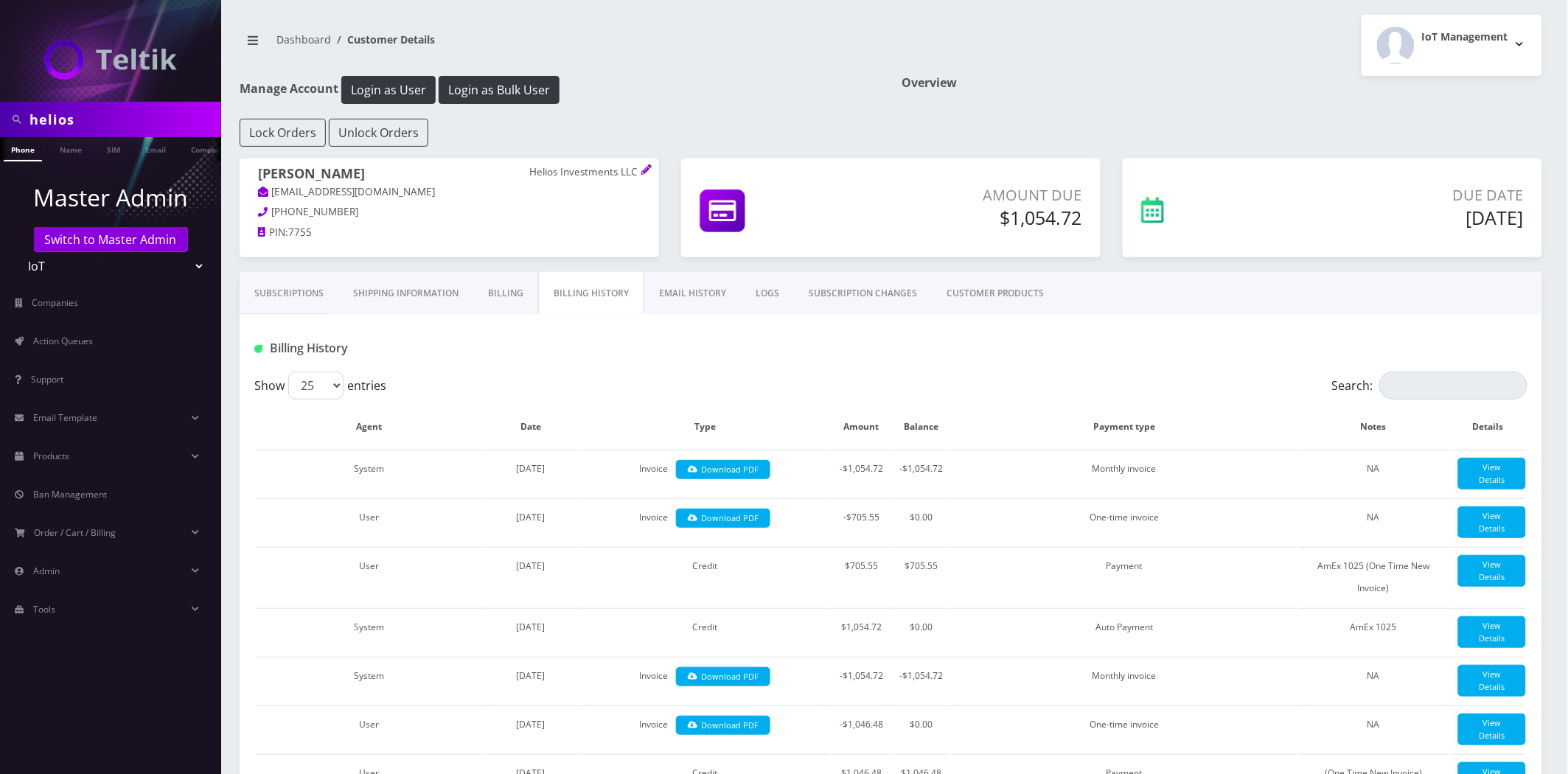
click at [134, 128] on input "helios" at bounding box center [123, 119] width 188 height 28
click at [134, 129] on input "helios" at bounding box center [123, 119] width 188 height 28
drag, startPoint x: 134, startPoint y: 130, endPoint x: 141, endPoint y: 128, distance: 7.3
click at [134, 130] on input "helios" at bounding box center [123, 119] width 188 height 28
type input "shuron"
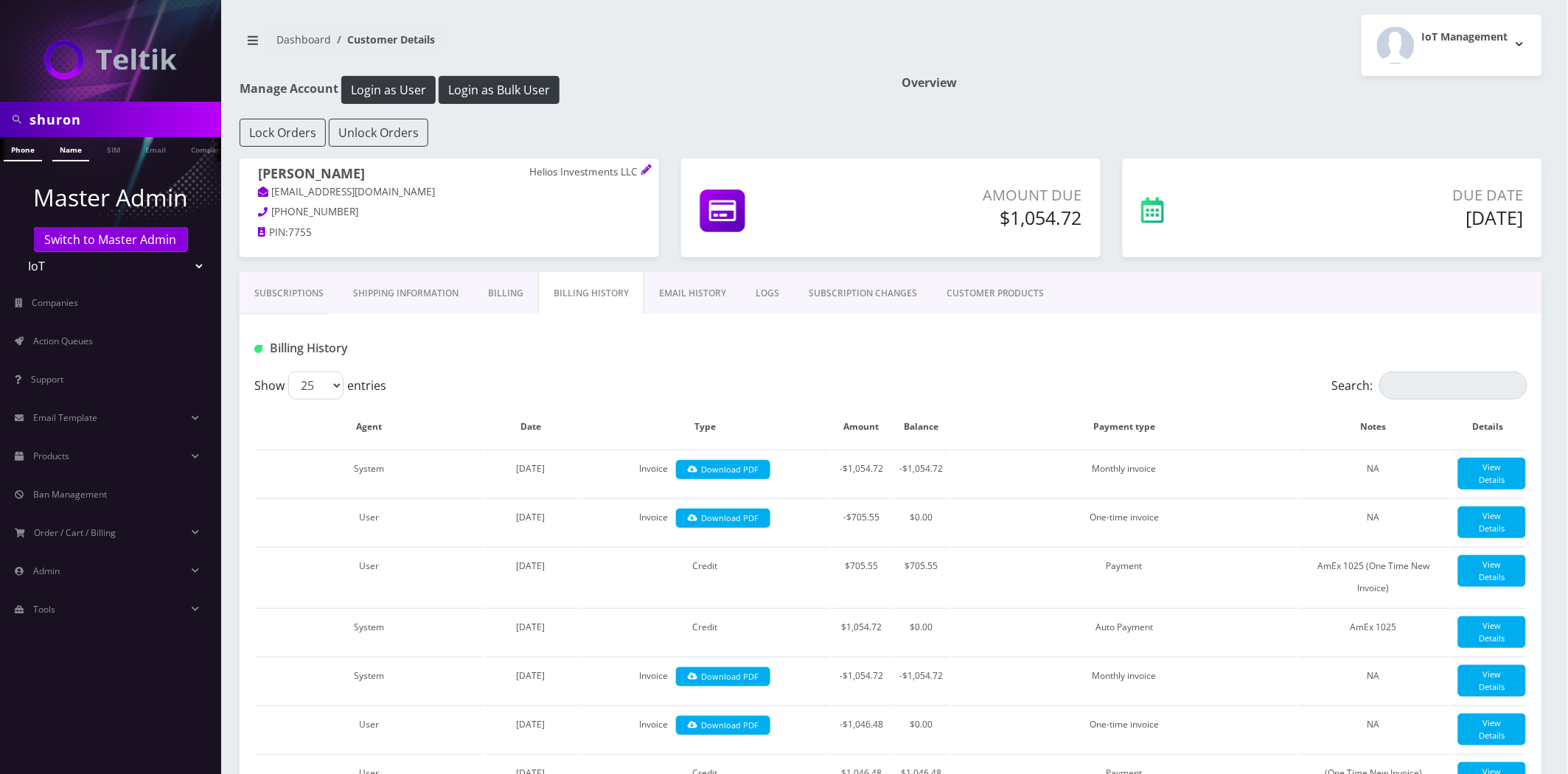
click at [85, 144] on link "Name" at bounding box center [71, 149] width 37 height 25
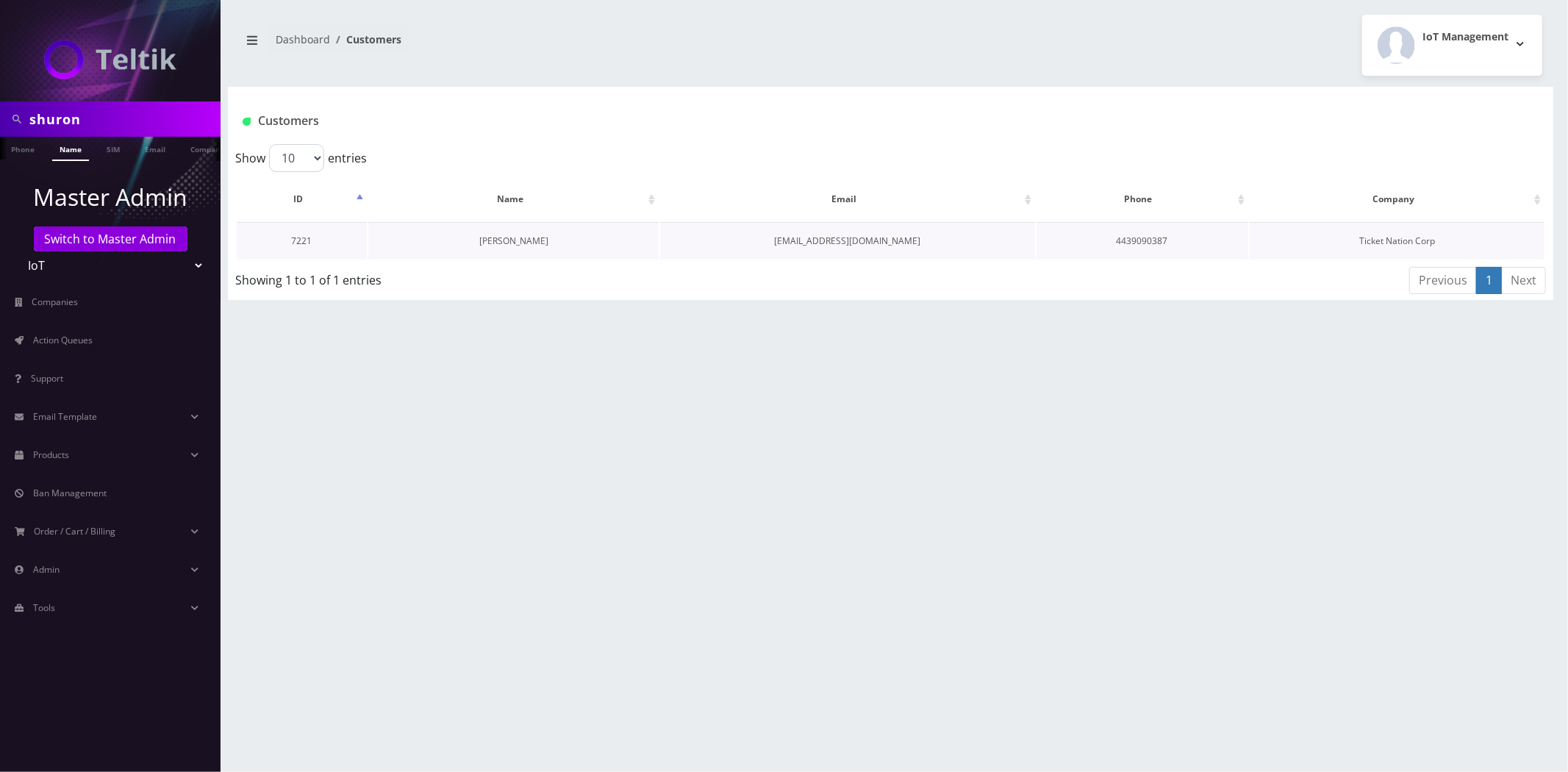
click at [546, 242] on link "[PERSON_NAME]" at bounding box center [514, 241] width 69 height 13
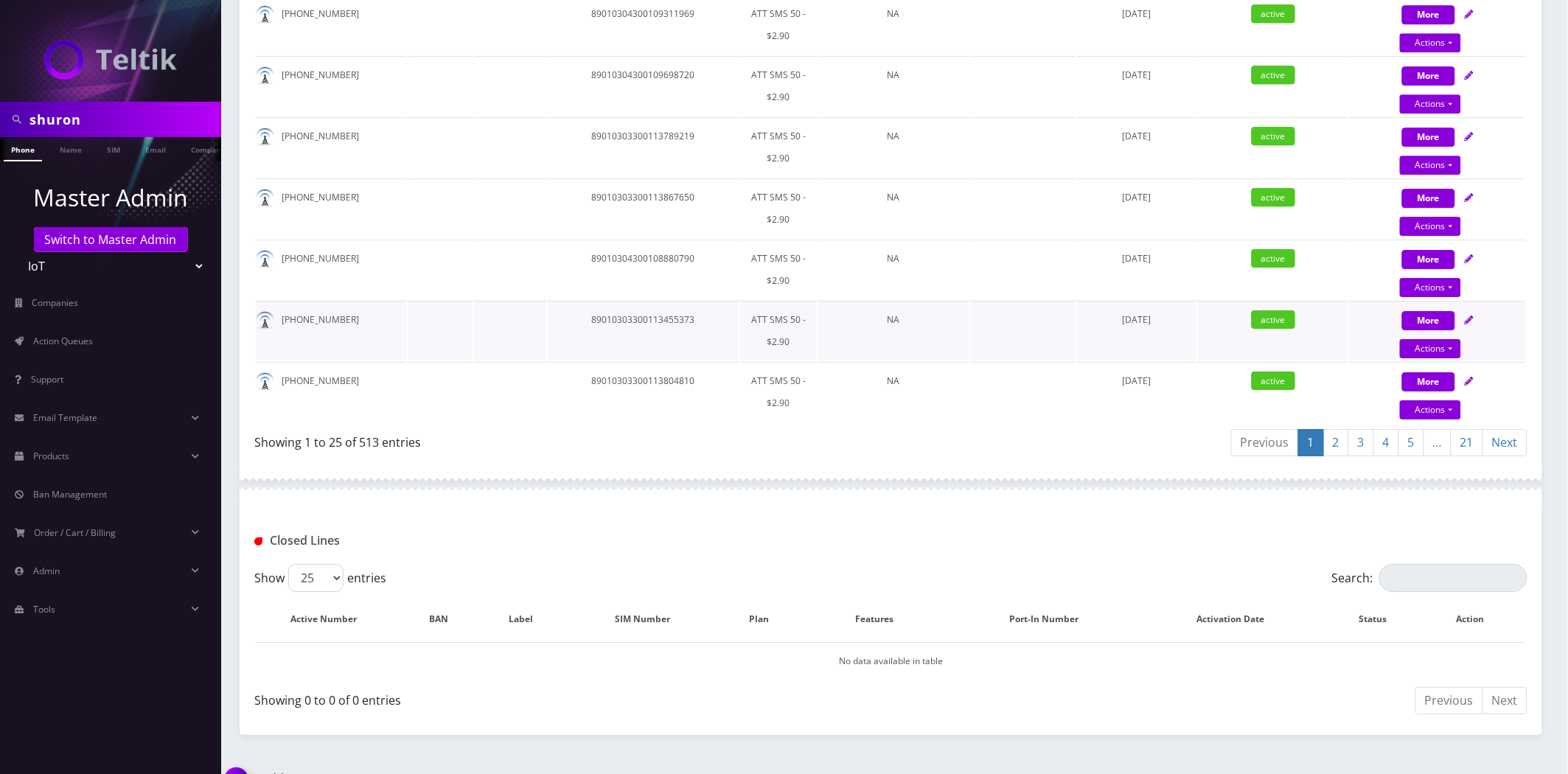
scroll to position [1637, 0]
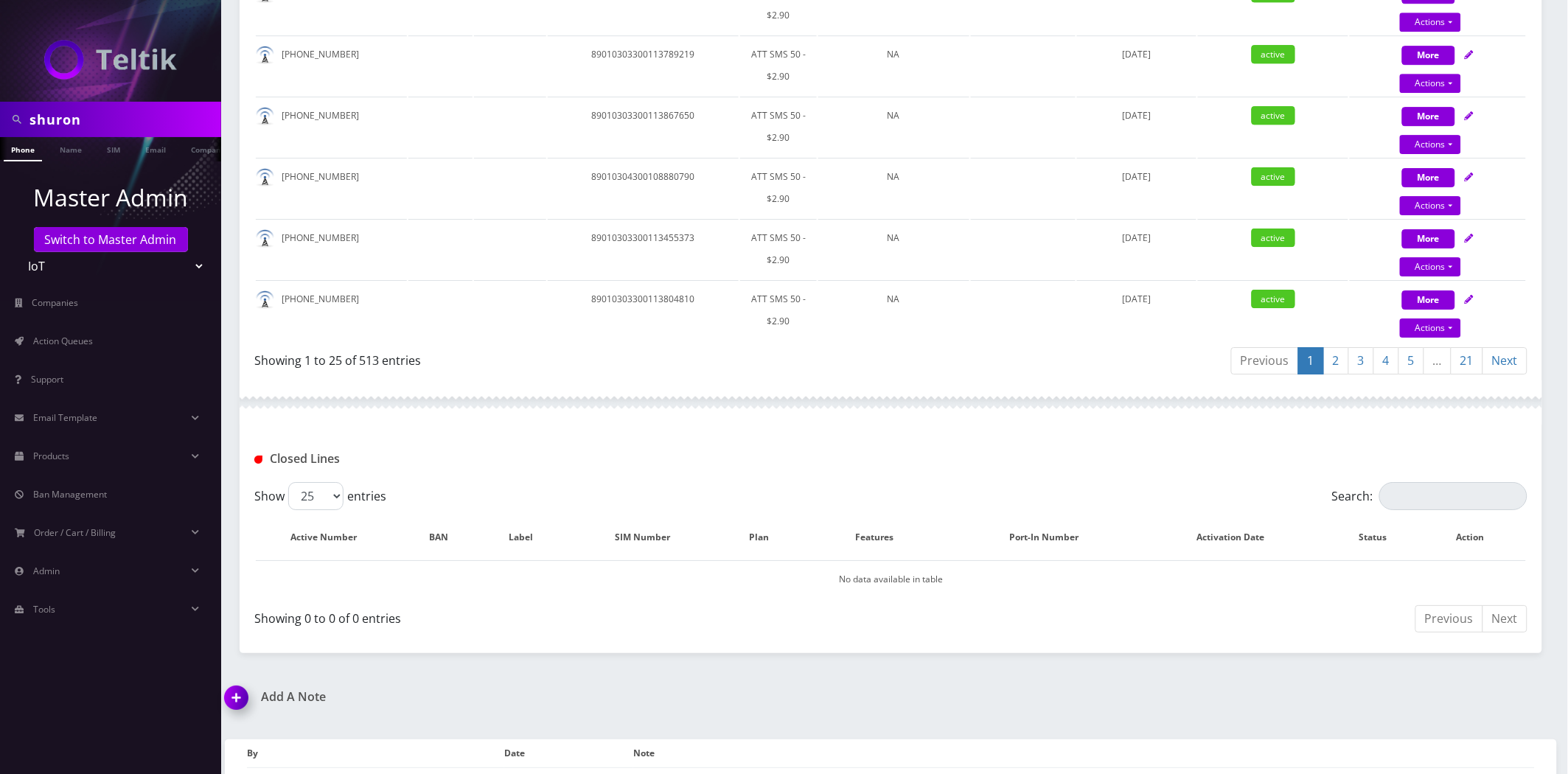
click at [70, 108] on input "shuron" at bounding box center [123, 119] width 188 height 28
click at [70, 113] on input "shuron" at bounding box center [123, 119] width 188 height 28
type input "[PERSON_NAME]"
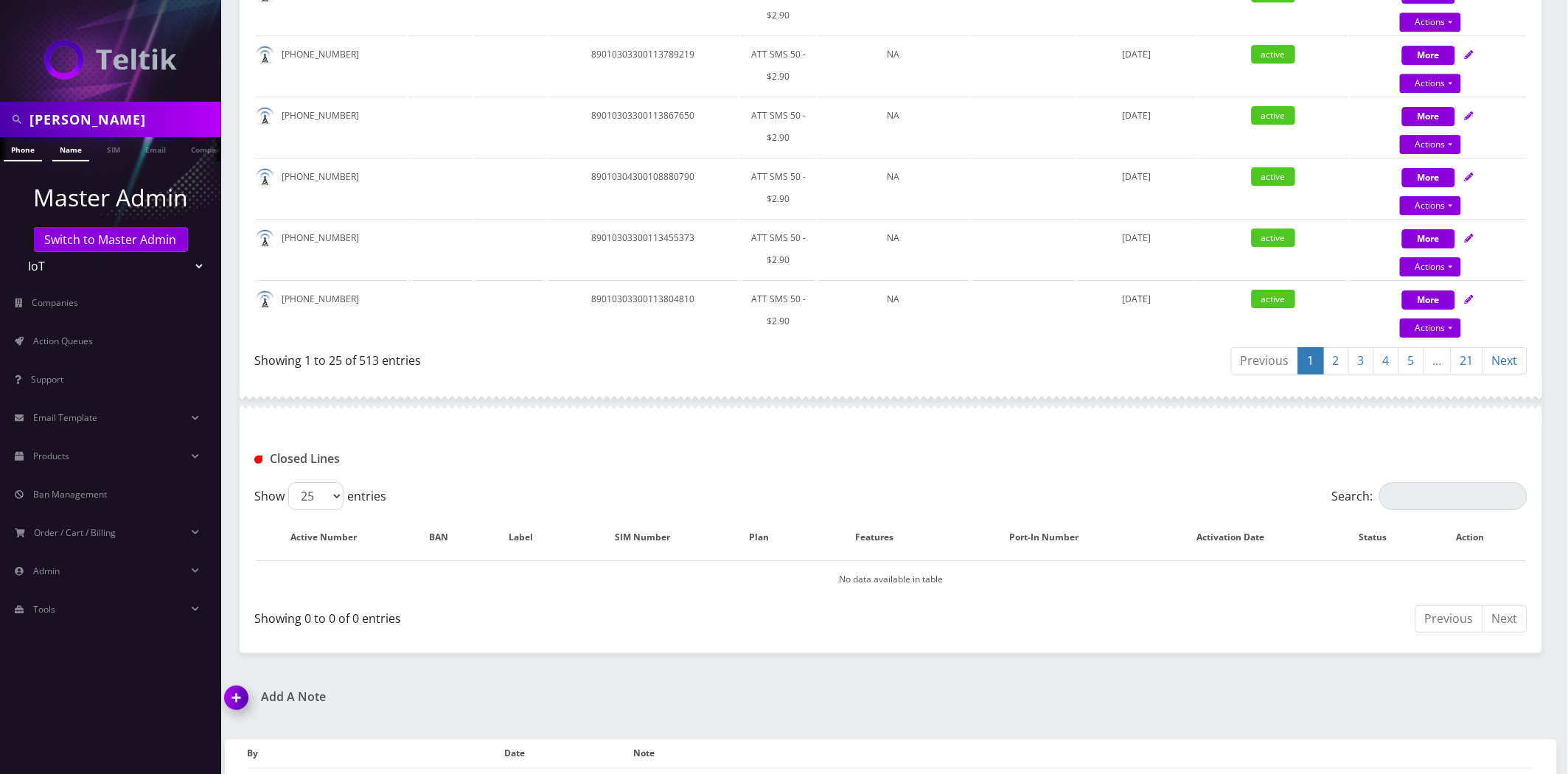
click at [54, 153] on link "Name" at bounding box center [71, 149] width 37 height 25
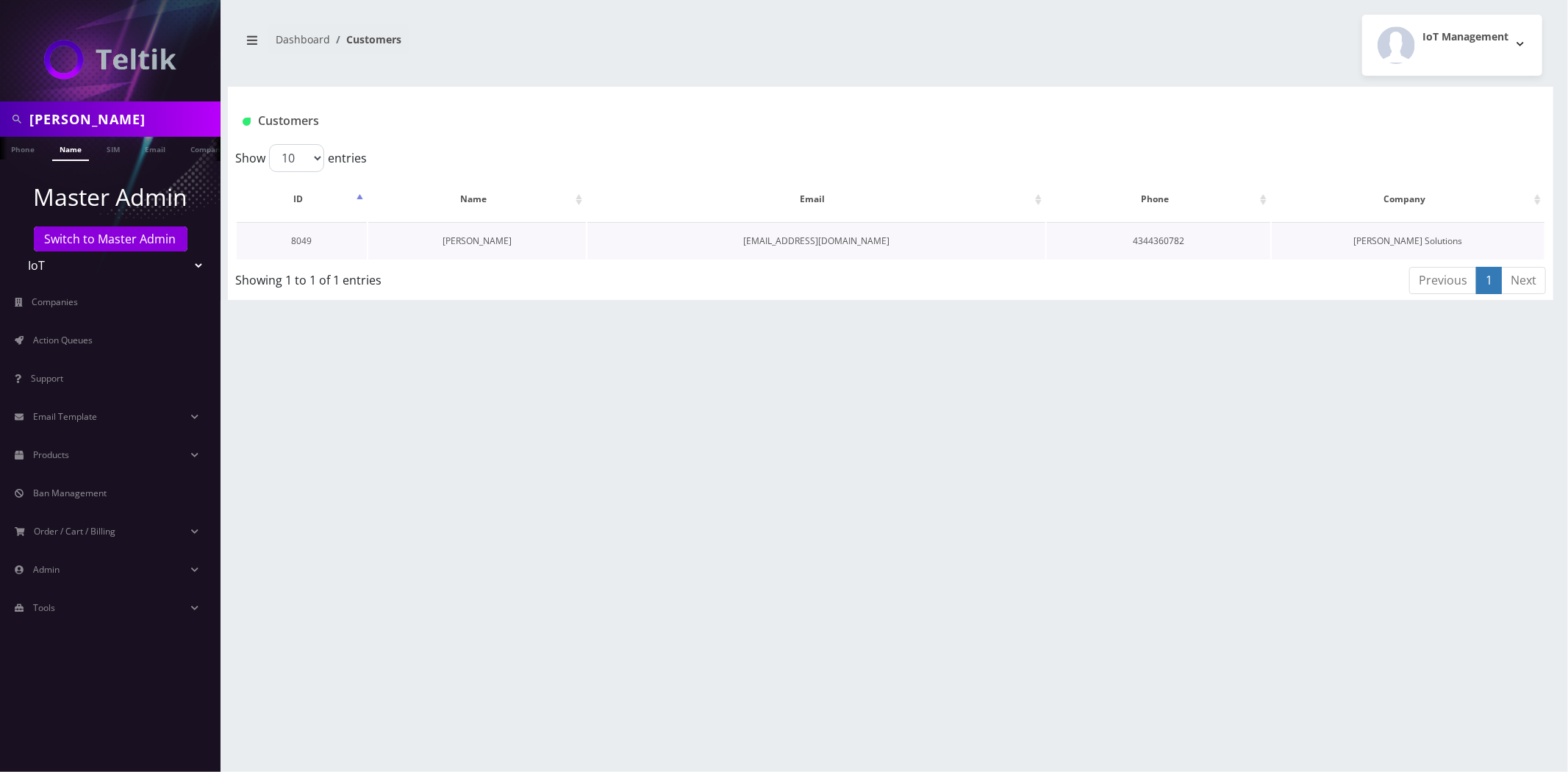
click at [461, 240] on link "[PERSON_NAME]" at bounding box center [477, 241] width 69 height 13
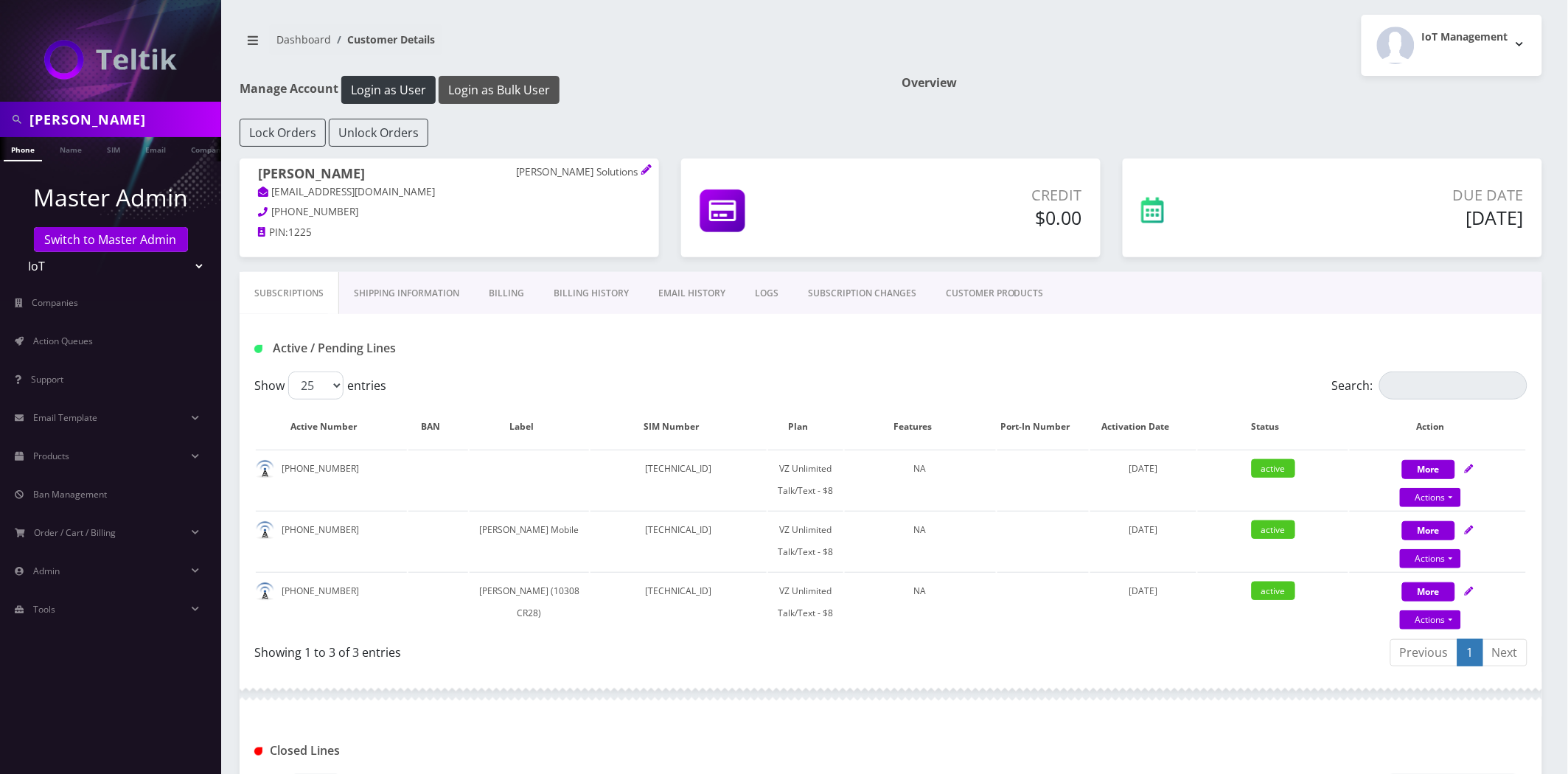
click at [485, 77] on button "Login as Bulk User" at bounding box center [499, 90] width 121 height 28
click at [580, 300] on link "Billing History" at bounding box center [591, 293] width 104 height 43
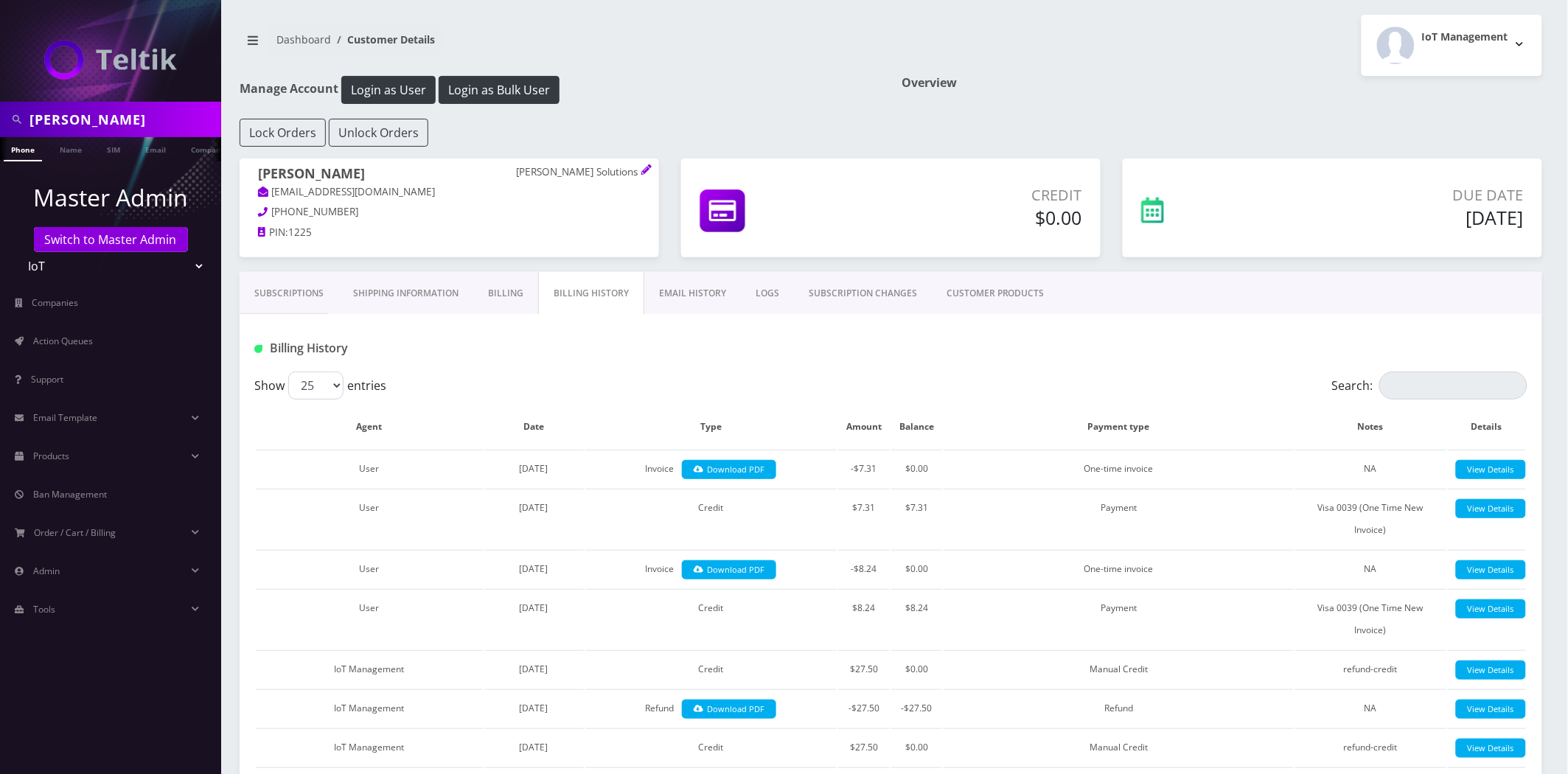
click at [266, 292] on link "Subscriptions" at bounding box center [289, 293] width 99 height 43
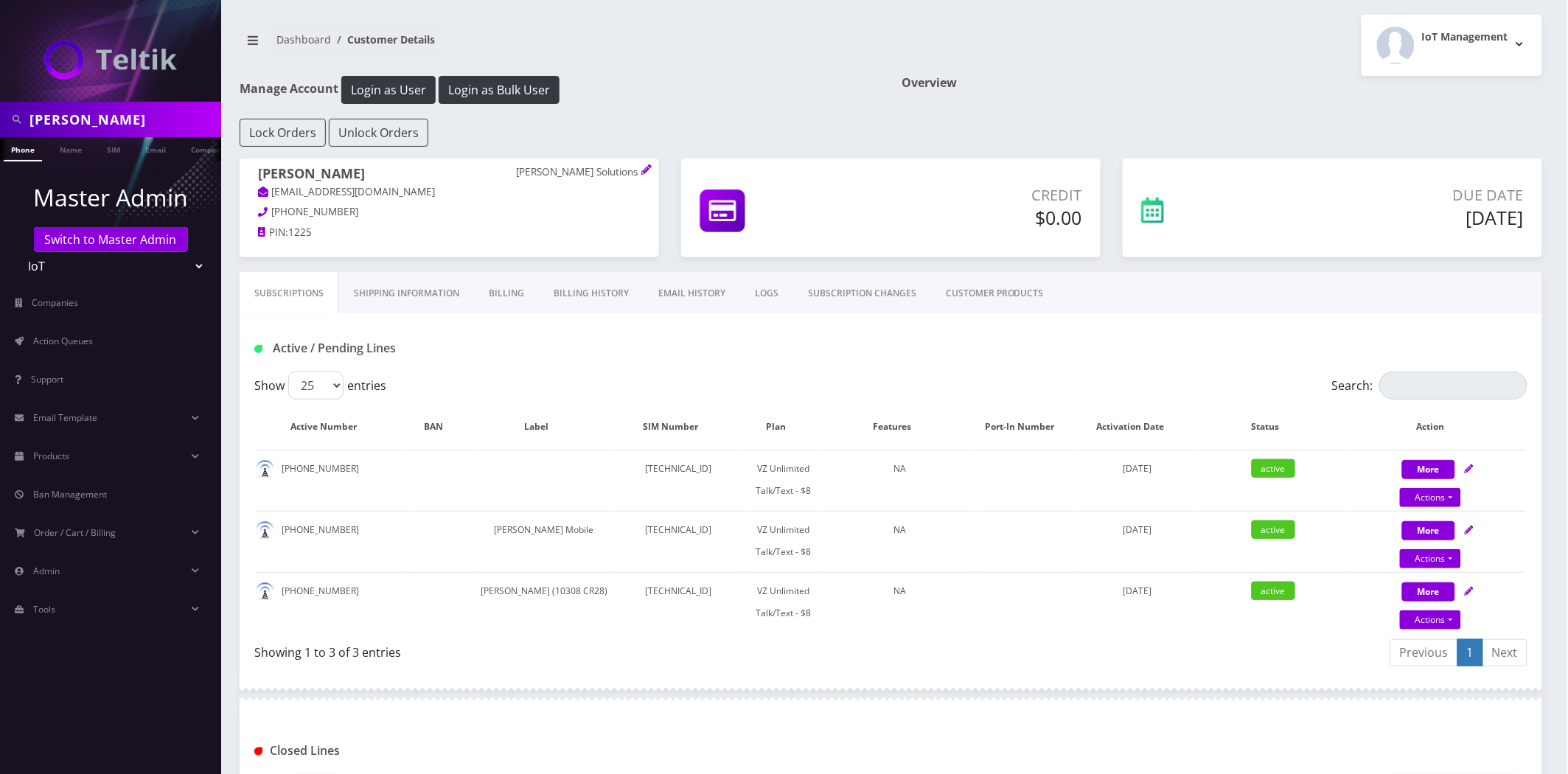
click at [544, 106] on div "Manage Account Login as User Login as Bulk User" at bounding box center [559, 97] width 663 height 43
click at [541, 93] on button "Login as Bulk User" at bounding box center [499, 90] width 121 height 28
click at [127, 125] on input "brian b" at bounding box center [123, 119] width 188 height 28
click at [127, 126] on input "brian b" at bounding box center [123, 119] width 188 height 28
click at [126, 126] on input "brian b" at bounding box center [123, 119] width 188 height 28
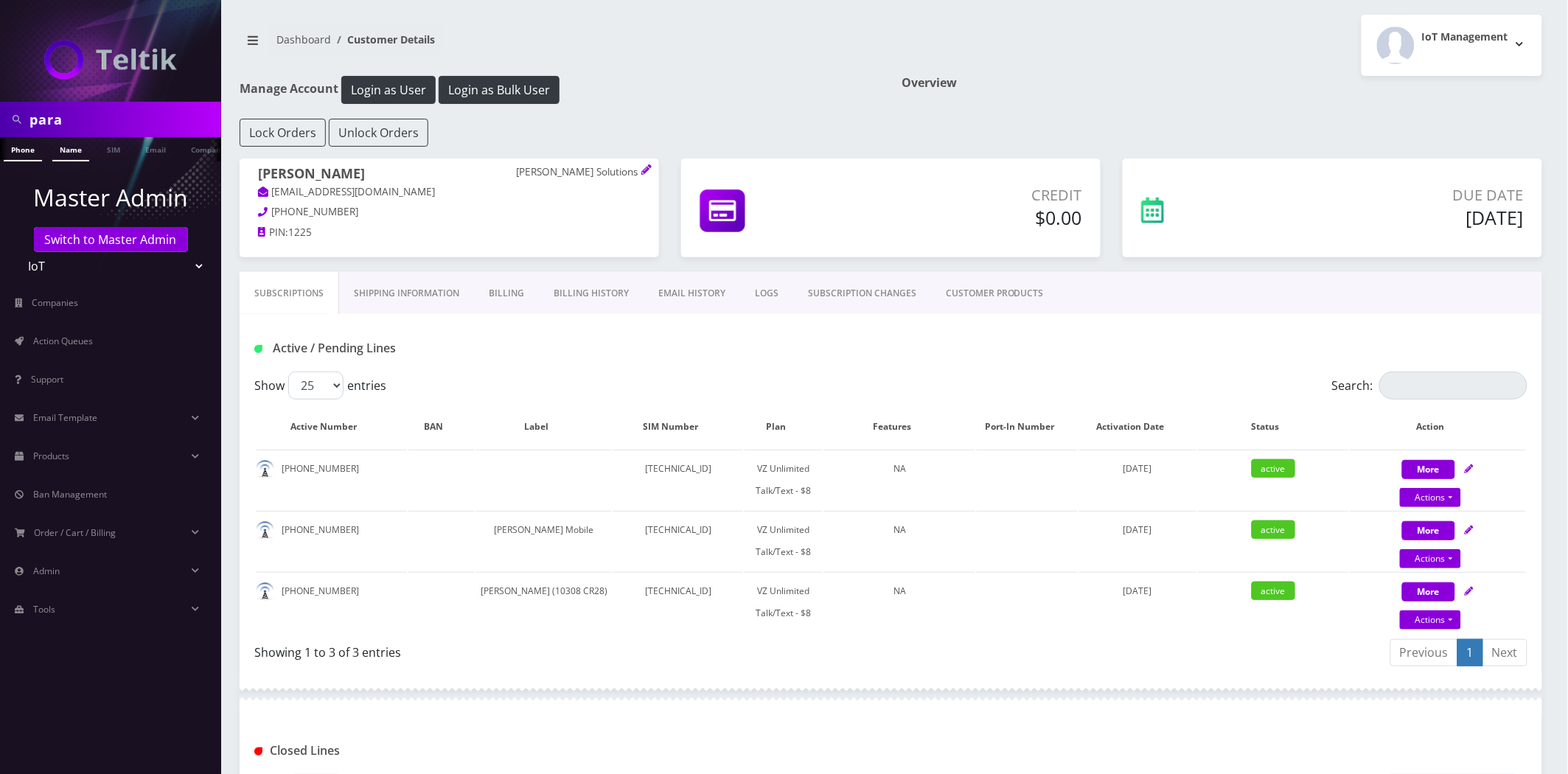
type input "para"
click at [75, 149] on link "Name" at bounding box center [71, 149] width 37 height 25
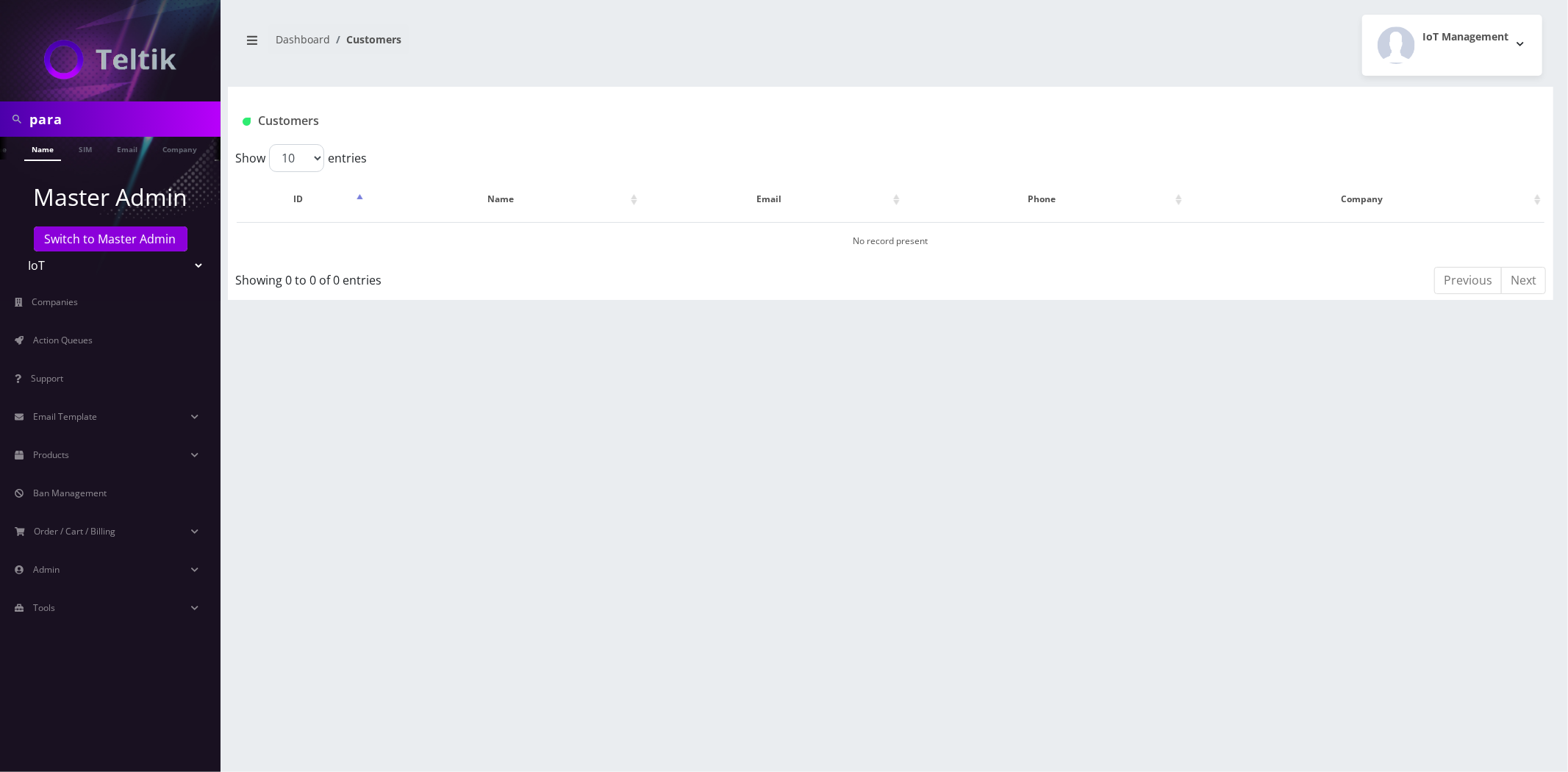
scroll to position [0, 51]
click at [198, 151] on ul "Phone Name SIM Email Company Customer" at bounding box center [110, 149] width 220 height 25
click at [173, 149] on link "Company" at bounding box center [156, 149] width 49 height 25
click at [195, 150] on link "Company" at bounding box center [207, 149] width 49 height 25
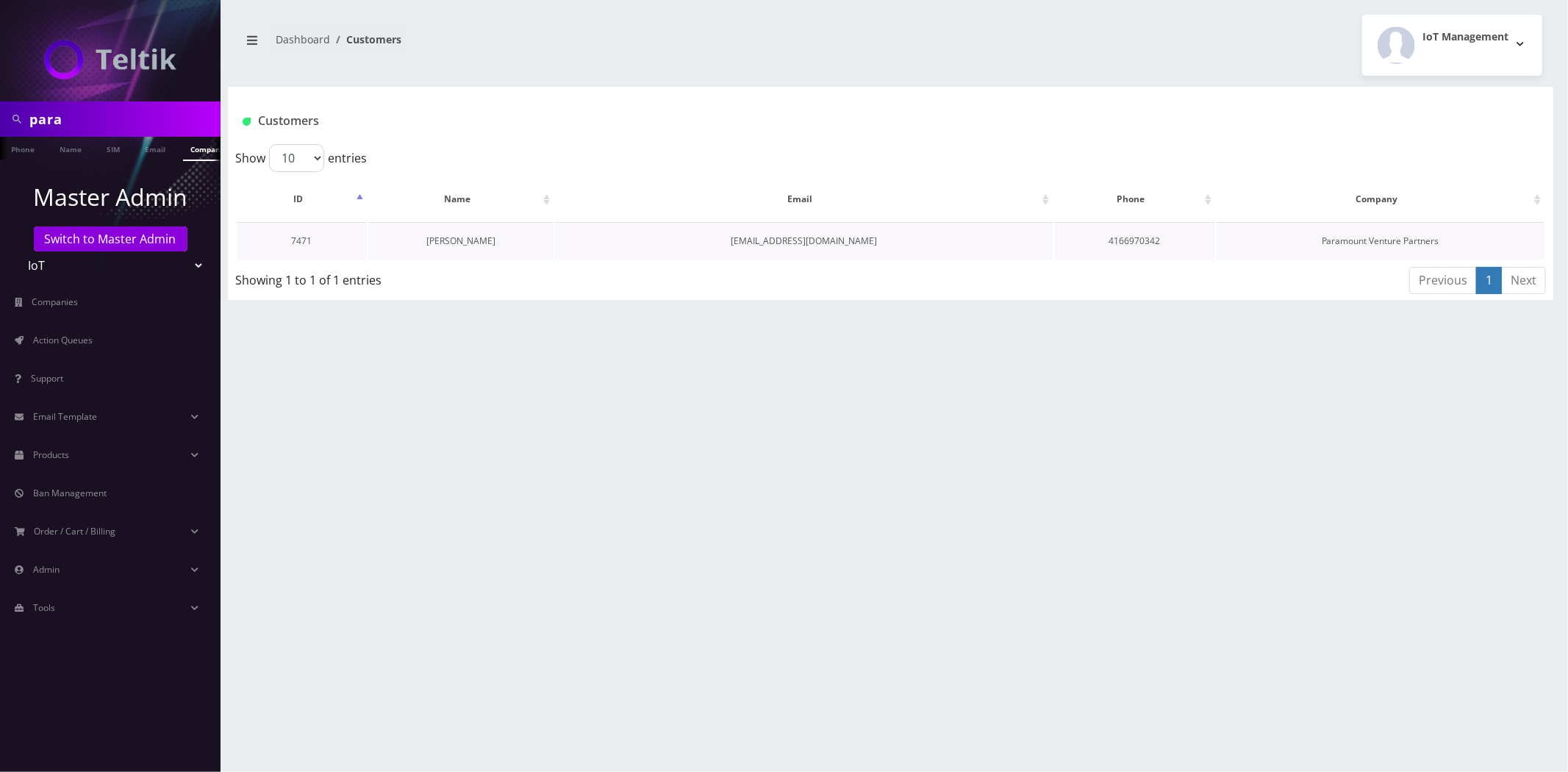
click at [463, 240] on link "[PERSON_NAME]" at bounding box center [461, 241] width 69 height 13
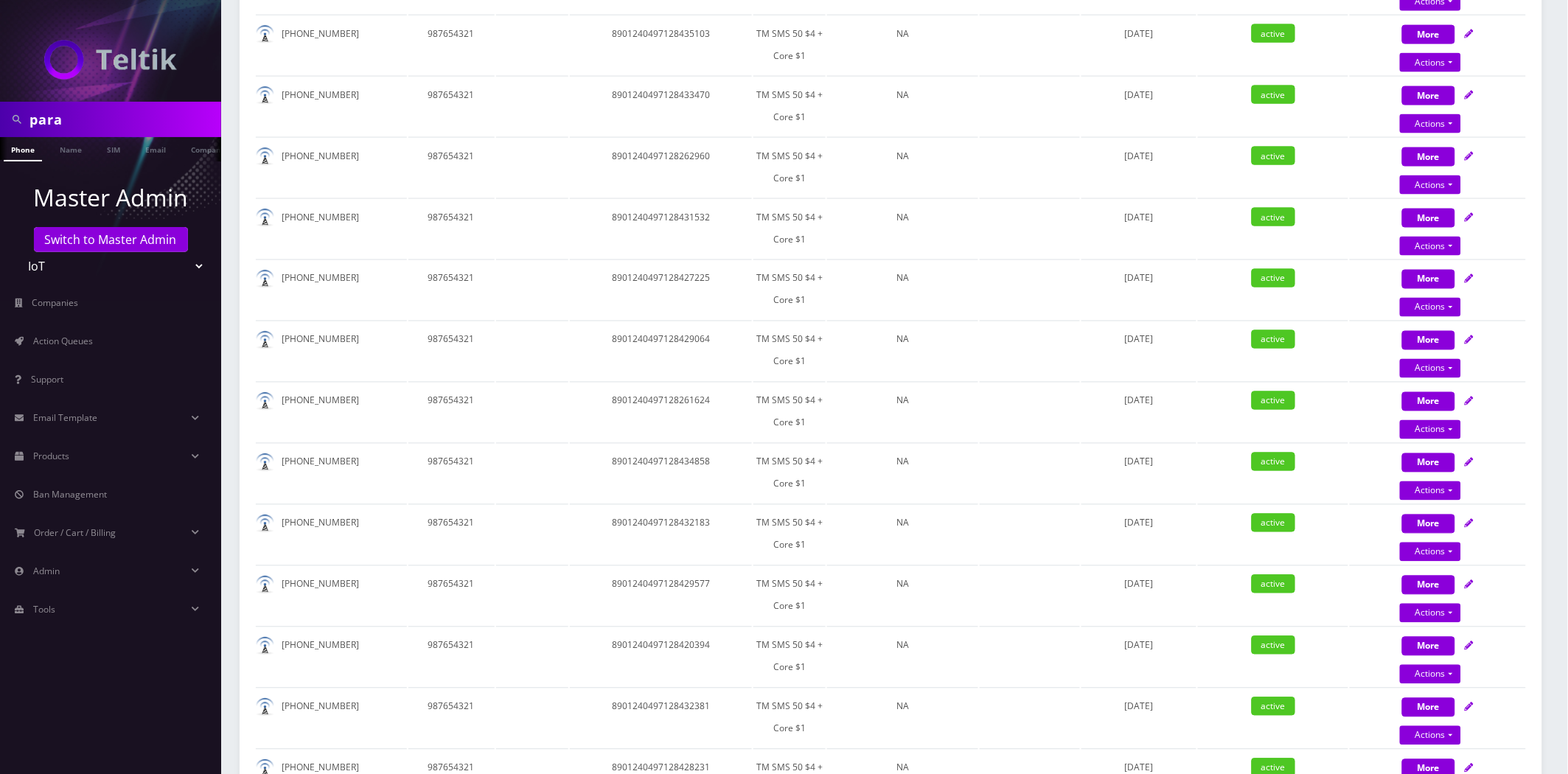
scroll to position [284, 0]
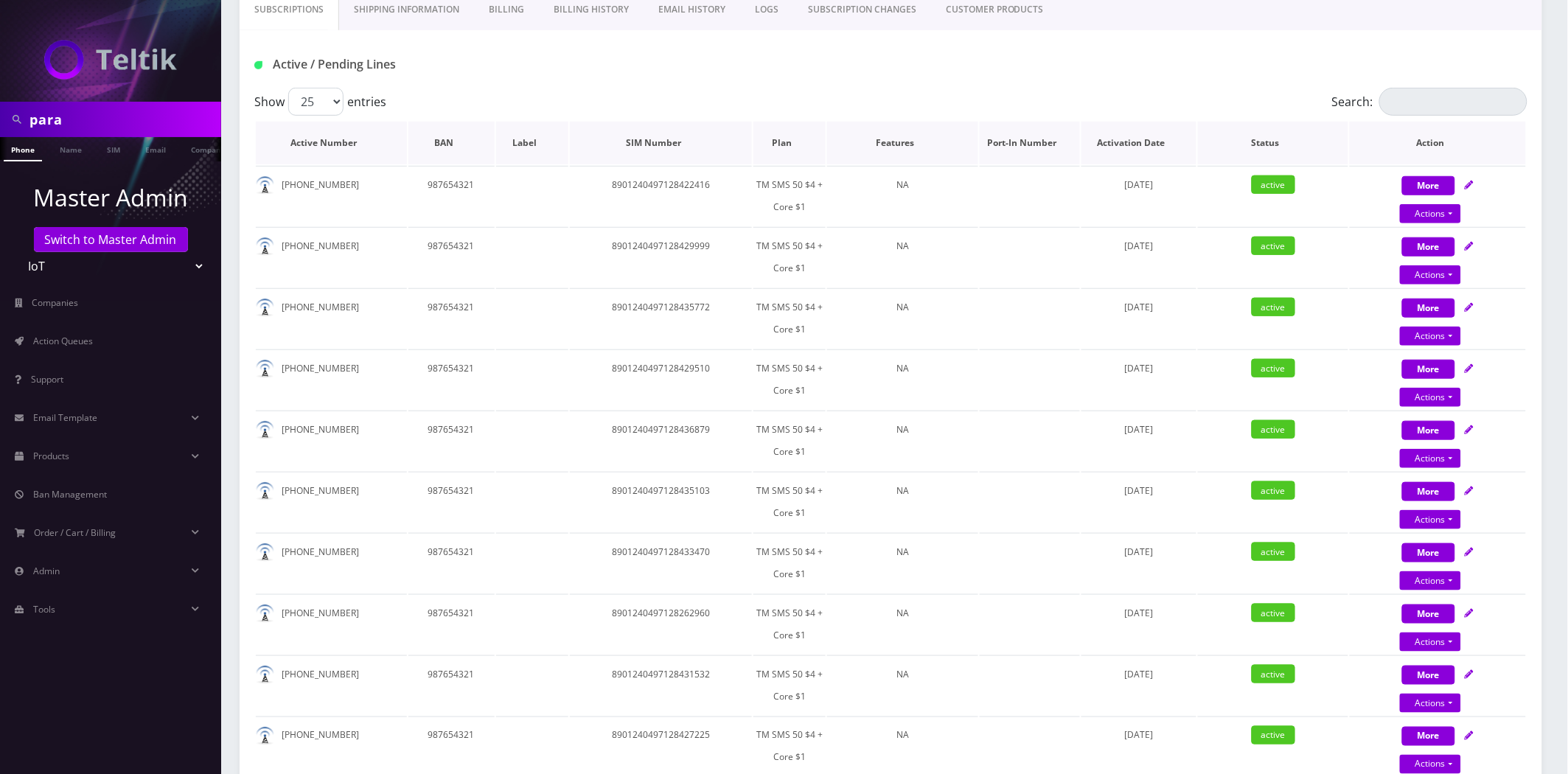
click at [791, 155] on th "Plan" at bounding box center [789, 143] width 72 height 43
click at [791, 151] on th "Plan" at bounding box center [789, 143] width 72 height 43
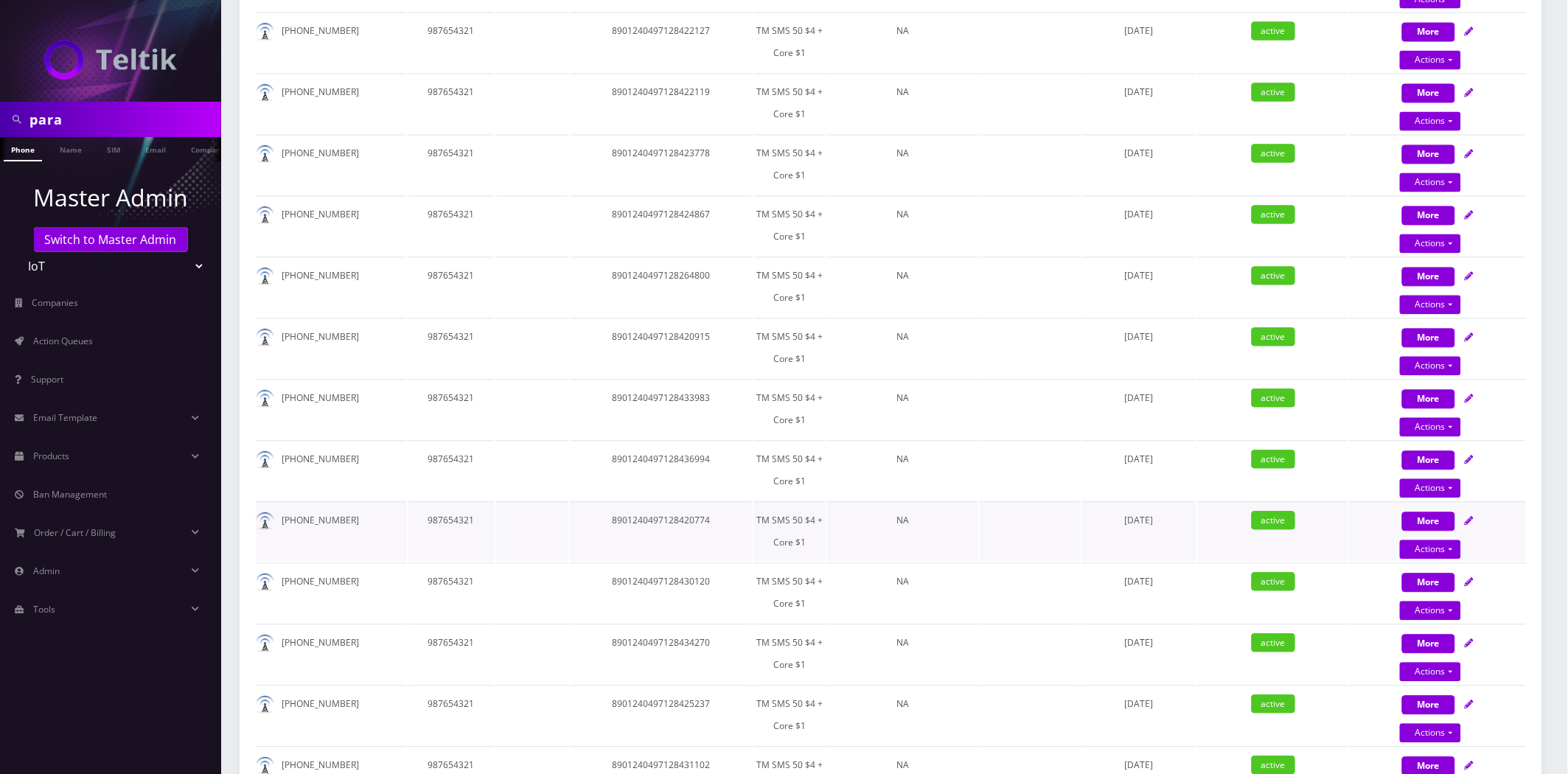
scroll to position [1430, 0]
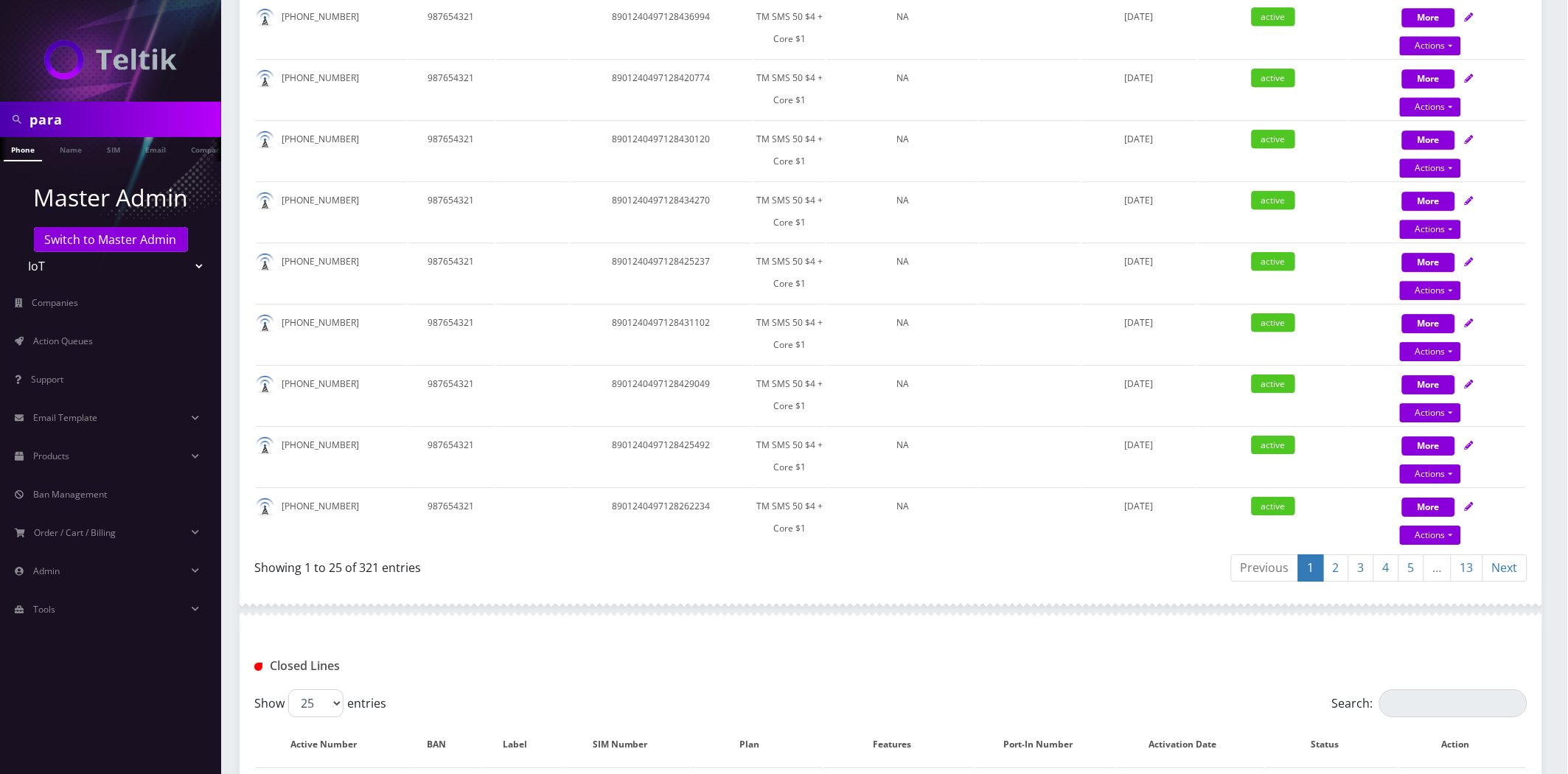
click at [160, 106] on input "para" at bounding box center [123, 119] width 188 height 28
type input "every"
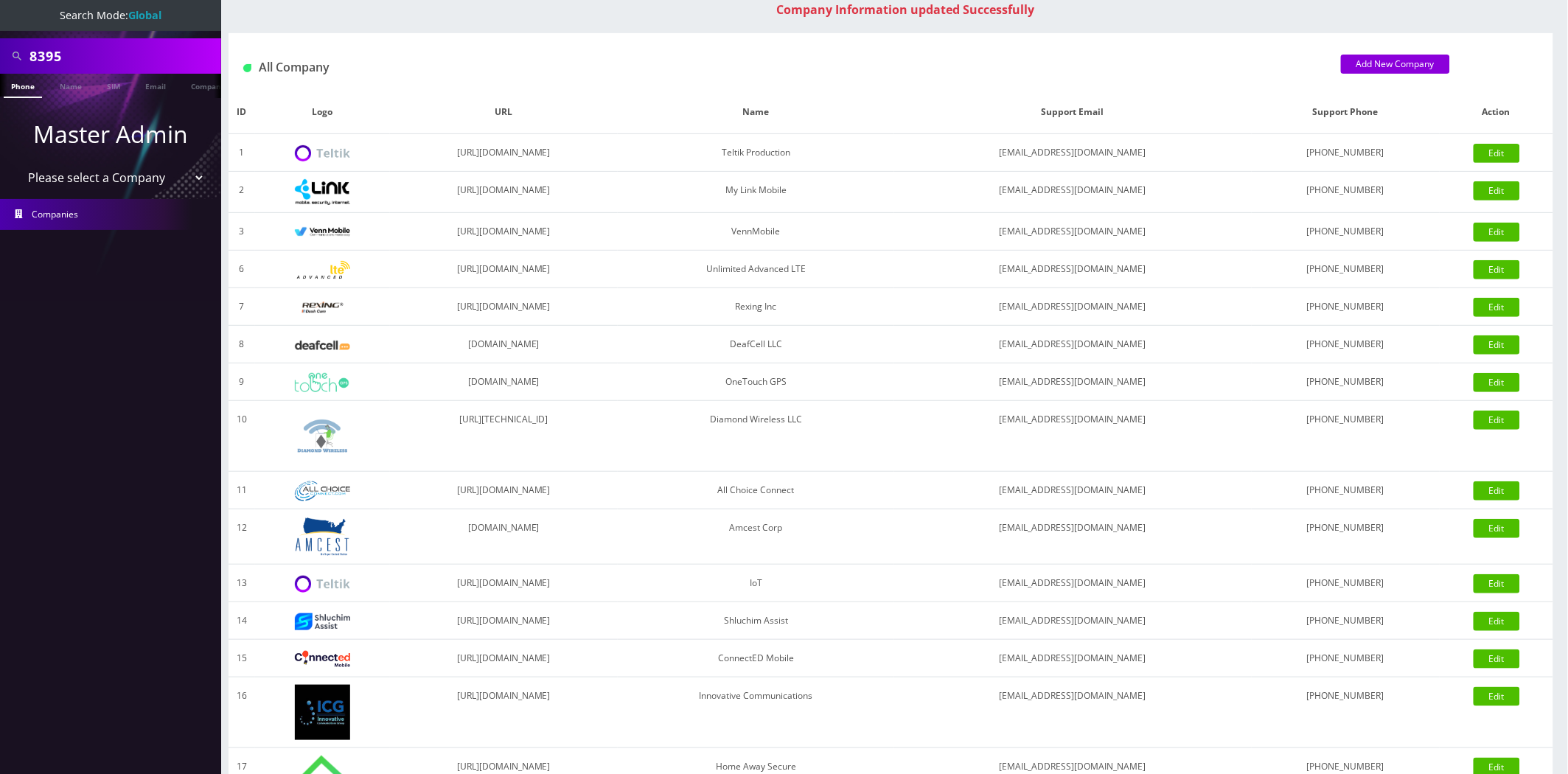
scroll to position [276, 0]
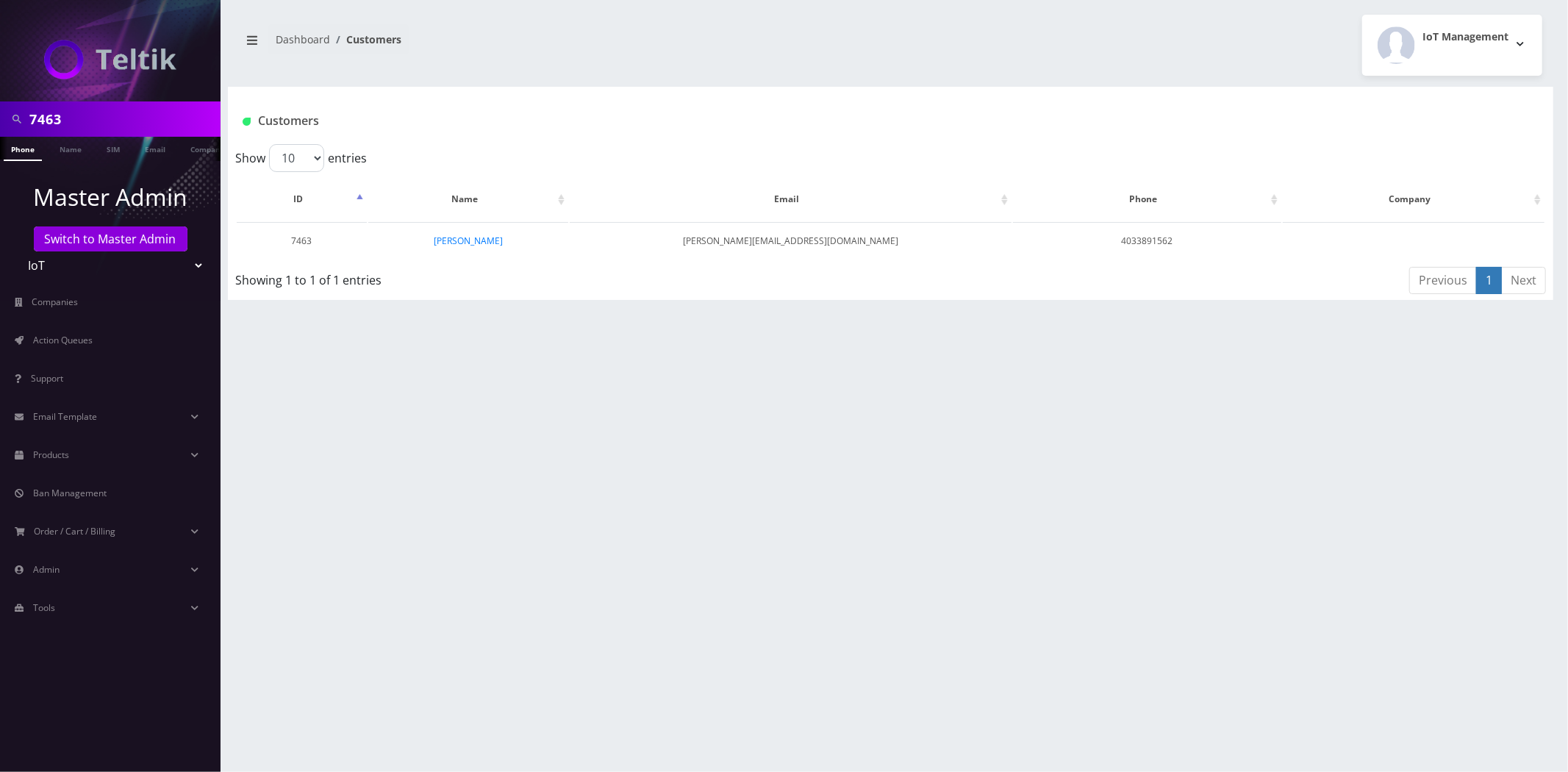
scroll to position [0, 7]
click at [461, 244] on link "[PERSON_NAME]" at bounding box center [469, 241] width 69 height 13
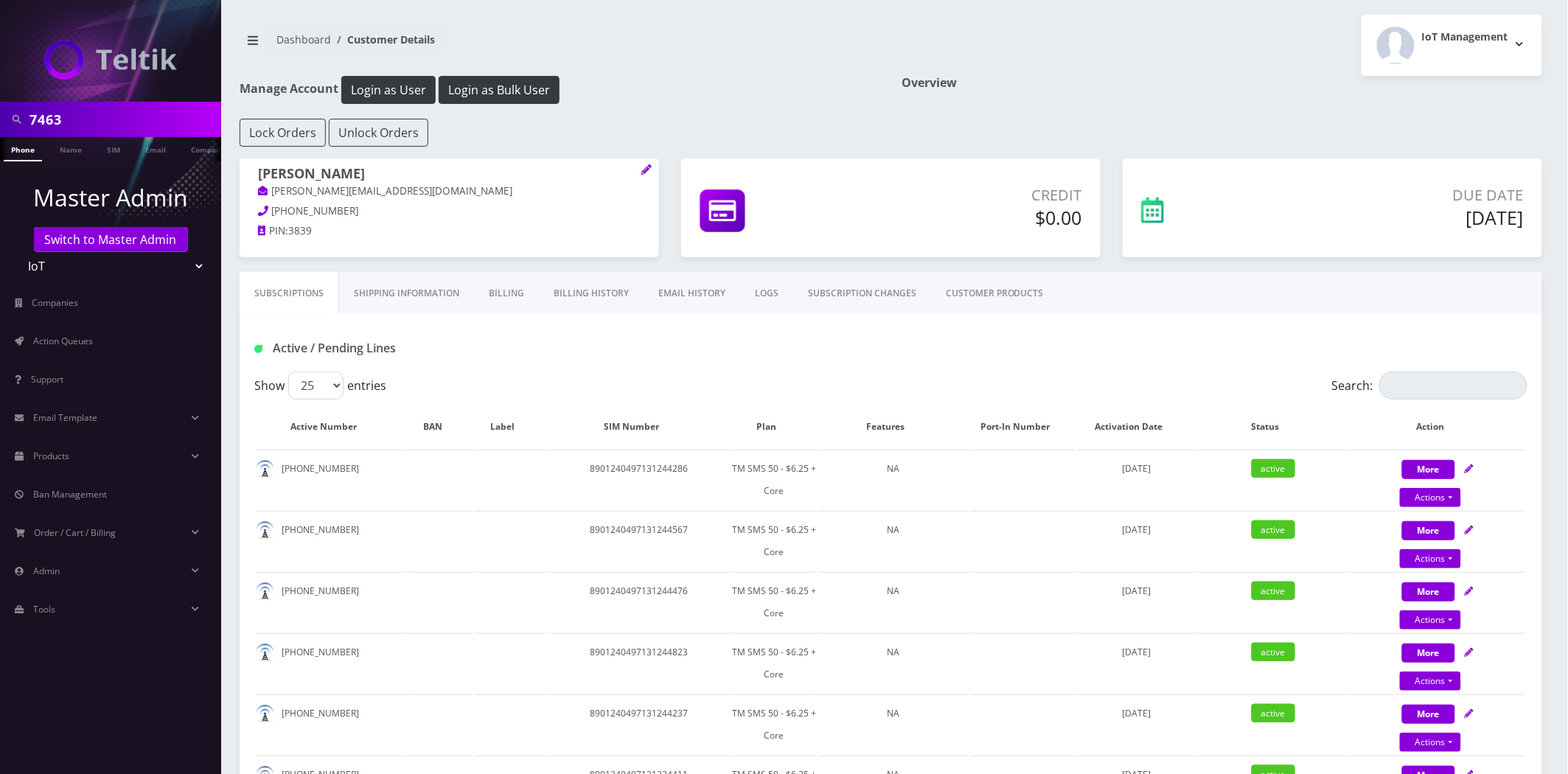
click at [598, 280] on link "Billing History" at bounding box center [591, 293] width 104 height 43
